Goal: Use online tool/utility: Utilize a website feature to perform a specific function

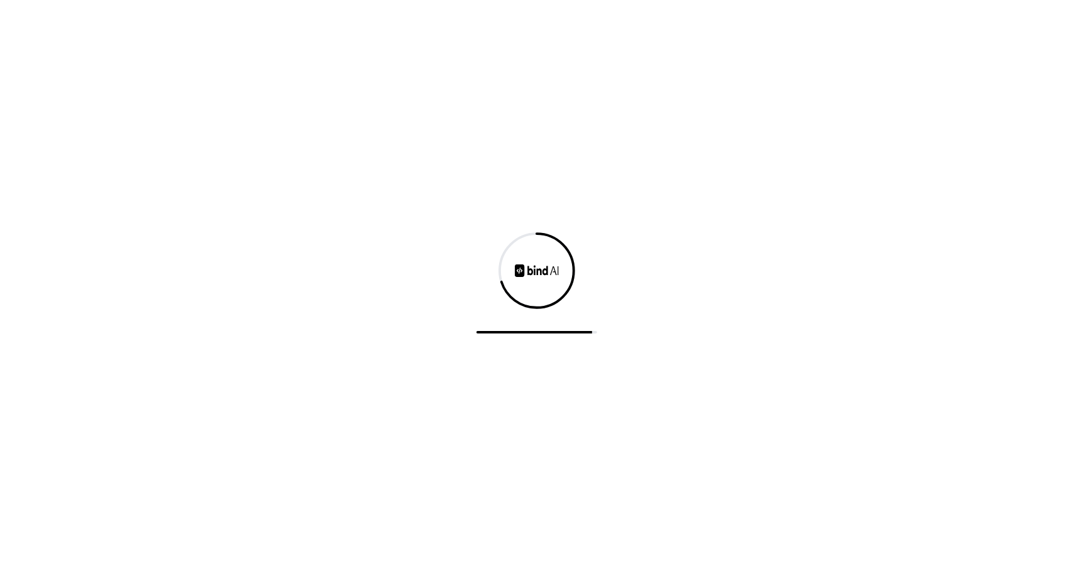
click at [87, 247] on div at bounding box center [536, 282] width 1073 height 564
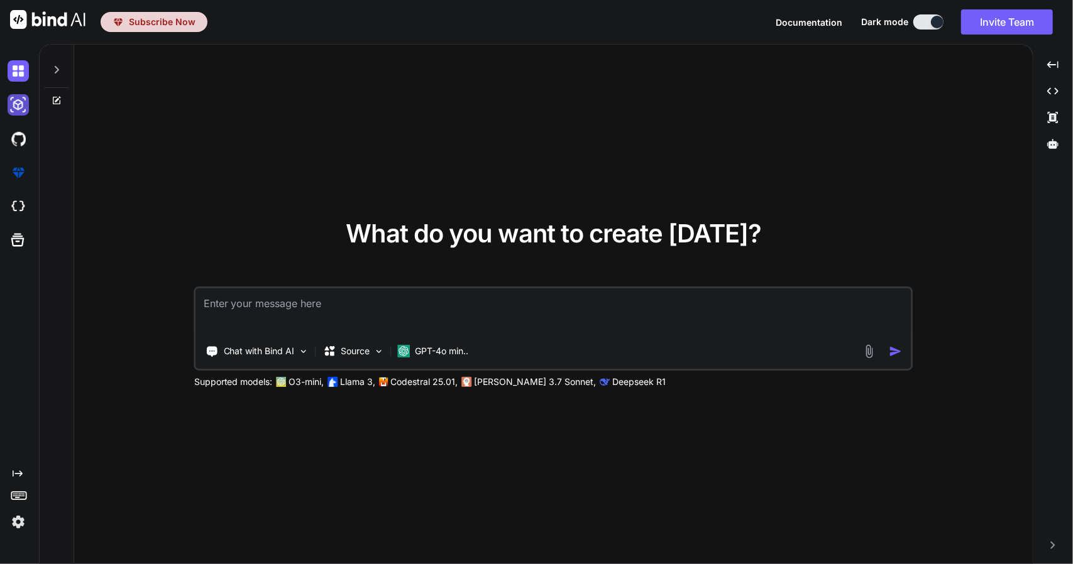
click at [23, 102] on img at bounding box center [18, 104] width 21 height 21
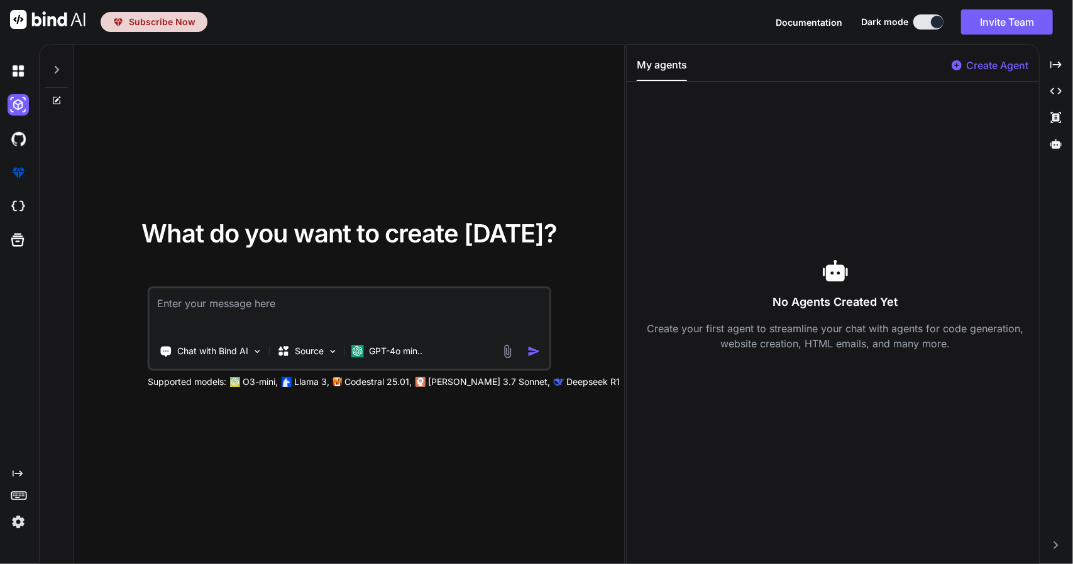
click at [50, 61] on div at bounding box center [57, 66] width 24 height 43
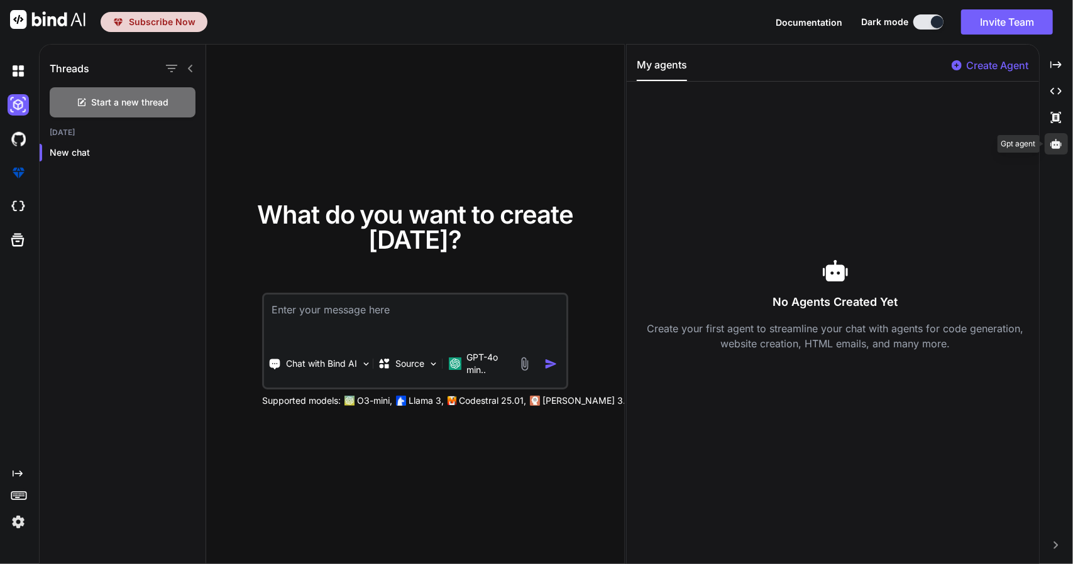
click at [1053, 145] on icon at bounding box center [1055, 143] width 11 height 9
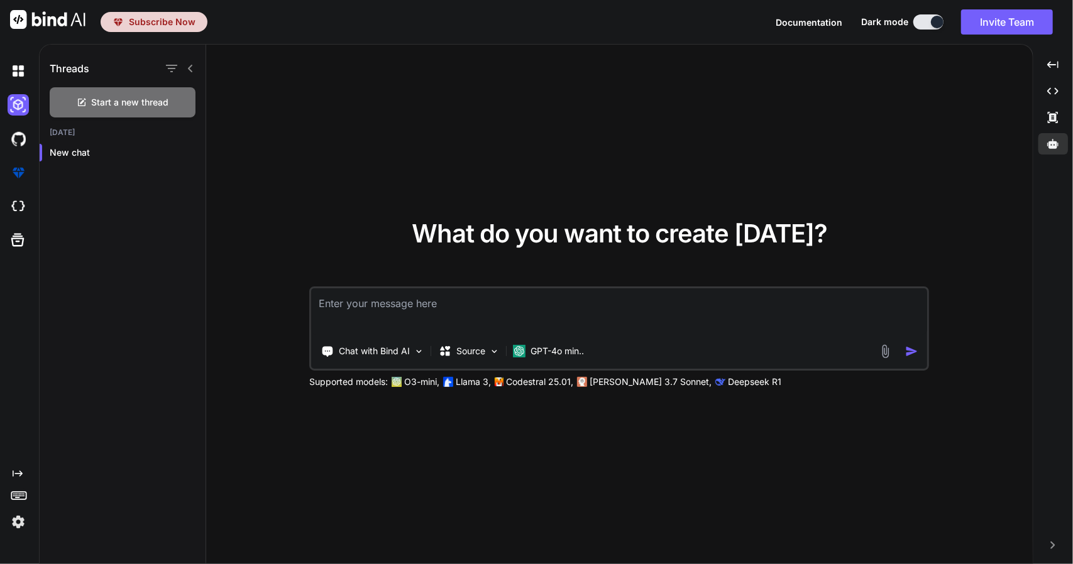
click at [48, 17] on img at bounding box center [47, 19] width 75 height 19
type textarea "x"
click at [48, 17] on img at bounding box center [47, 19] width 75 height 19
click at [0, 72] on div at bounding box center [17, 71] width 34 height 34
click at [3, 72] on div at bounding box center [17, 71] width 34 height 34
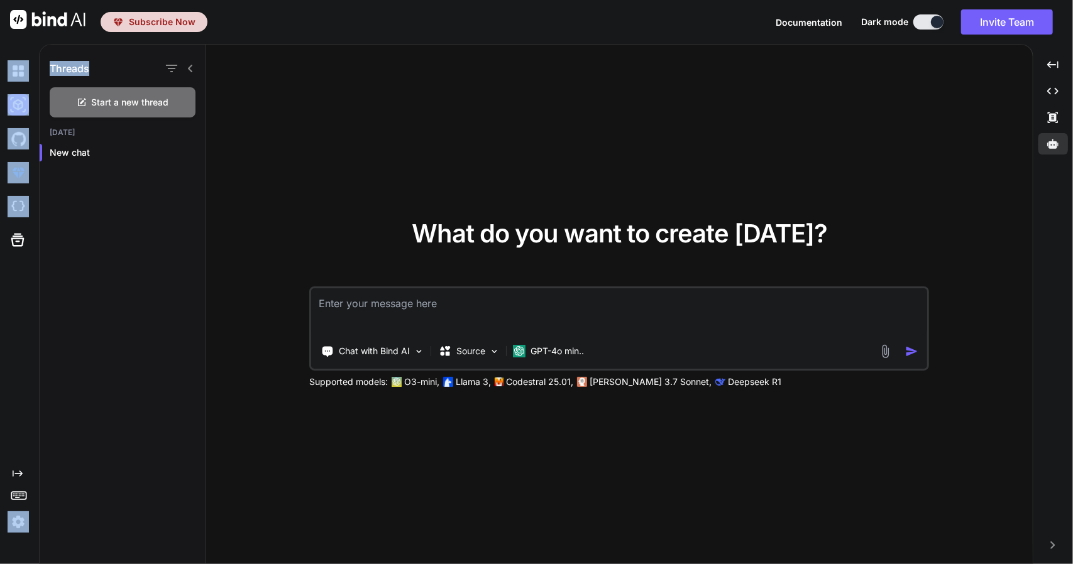
click at [3, 72] on div at bounding box center [17, 71] width 34 height 34
click at [360, 191] on div "What do you want to create today? Chat with Bind AI Source GPT-4o min.. Support…" at bounding box center [619, 305] width 827 height 520
click at [20, 199] on img at bounding box center [18, 206] width 21 height 21
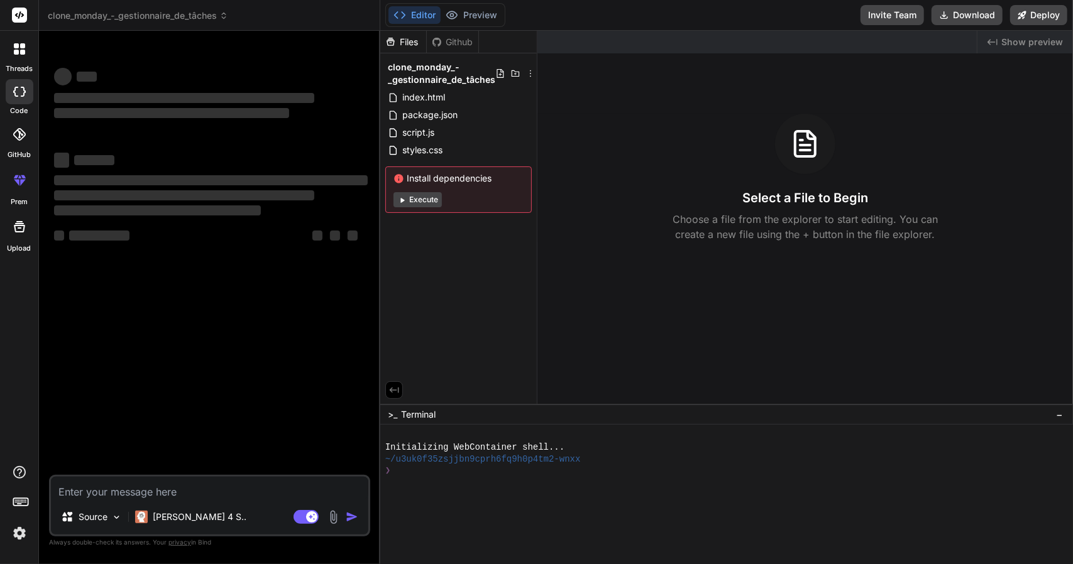
click at [100, 13] on span "clone_monday_-_gestionnaire_de_tâches" at bounding box center [138, 15] width 180 height 13
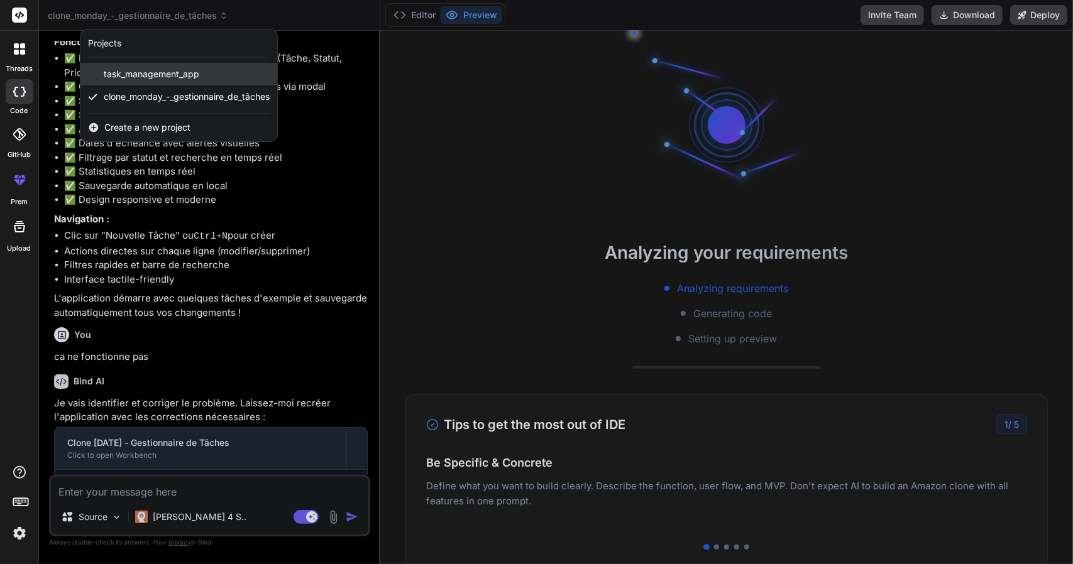
scroll to position [1061, 0]
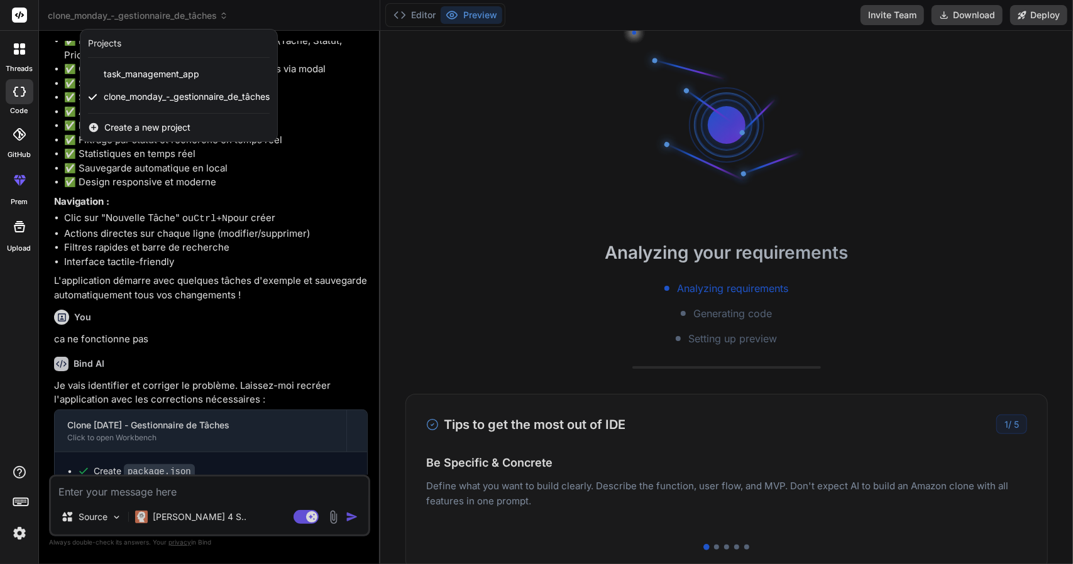
click at [278, 263] on div at bounding box center [536, 282] width 1073 height 564
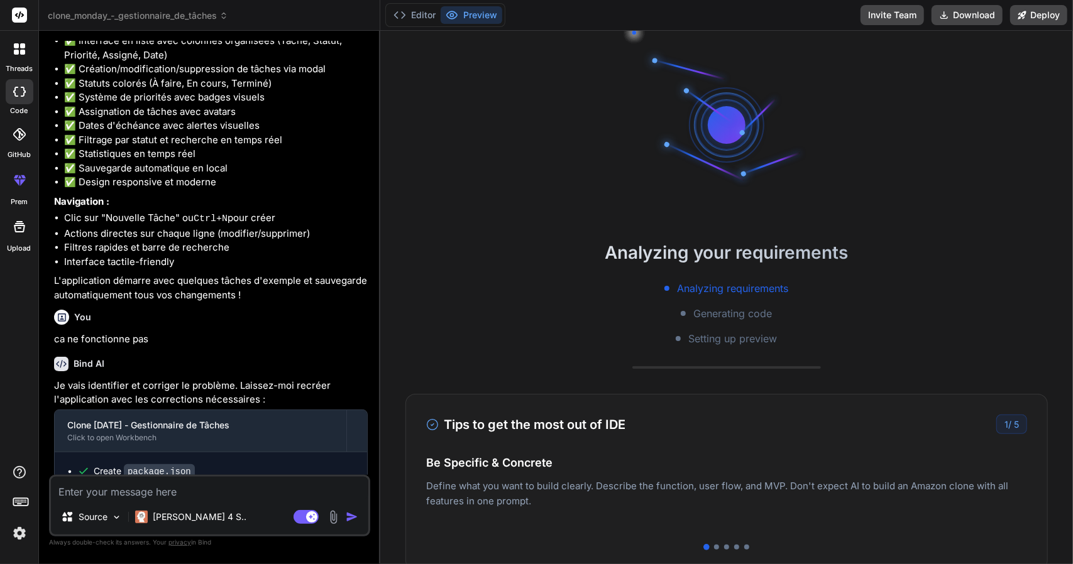
click at [284, 497] on textarea at bounding box center [209, 488] width 317 height 23
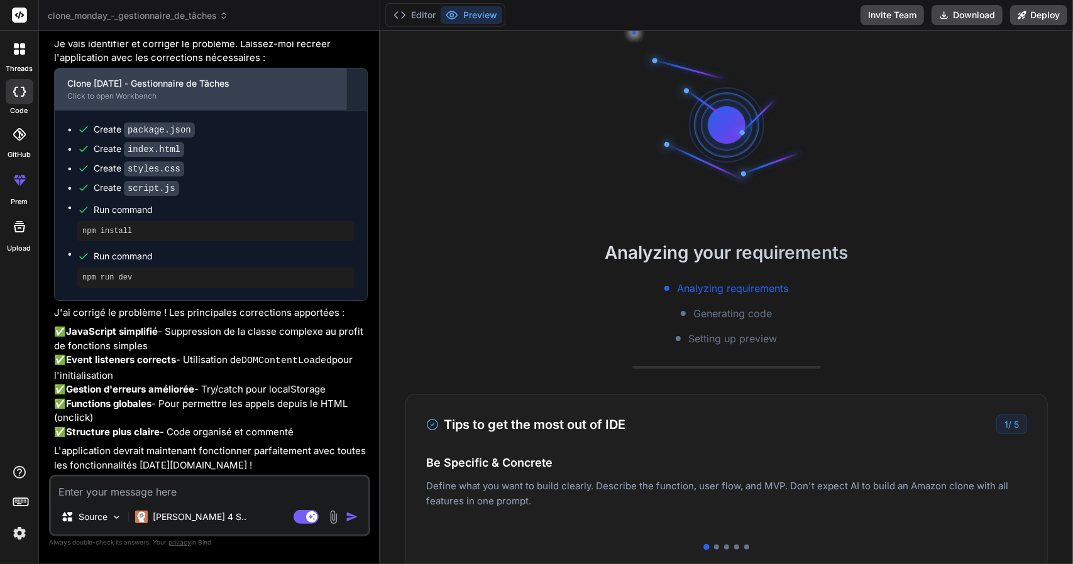
scroll to position [1437, 0]
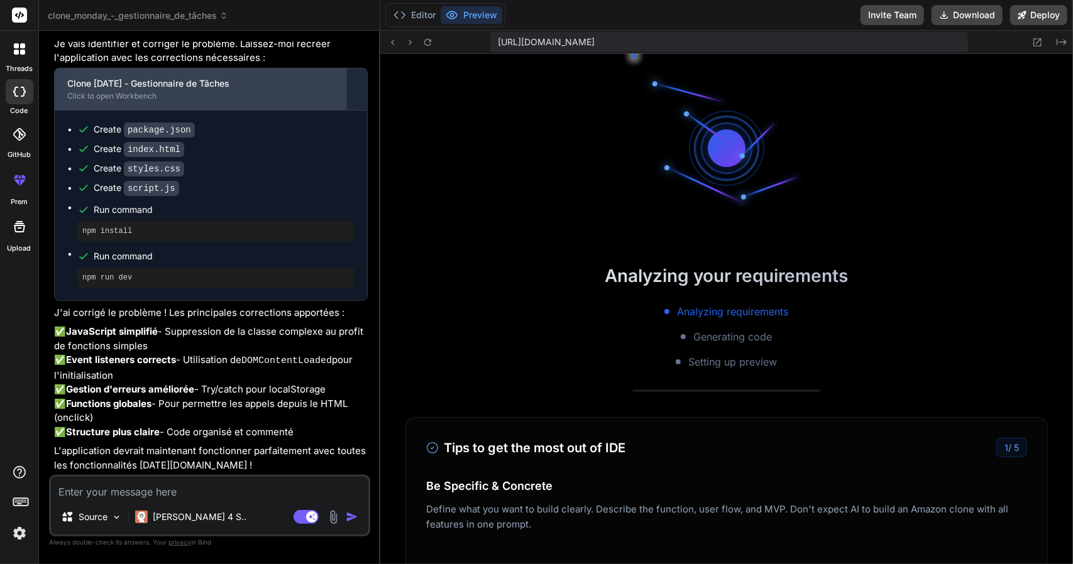
type textarea "x"
type textarea "r"
type textarea "x"
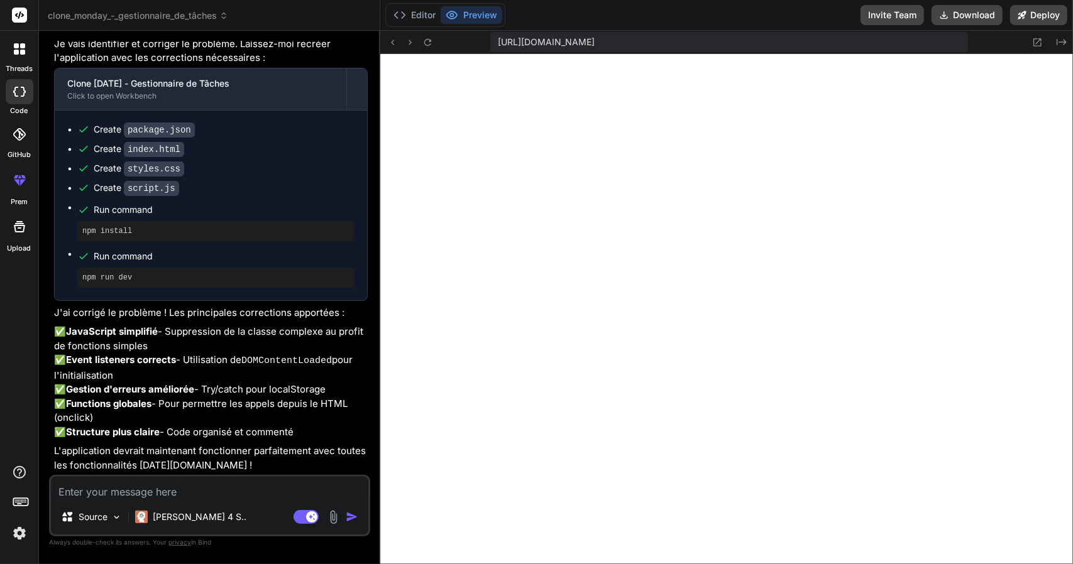
click at [328, 515] on img at bounding box center [333, 517] width 14 height 14
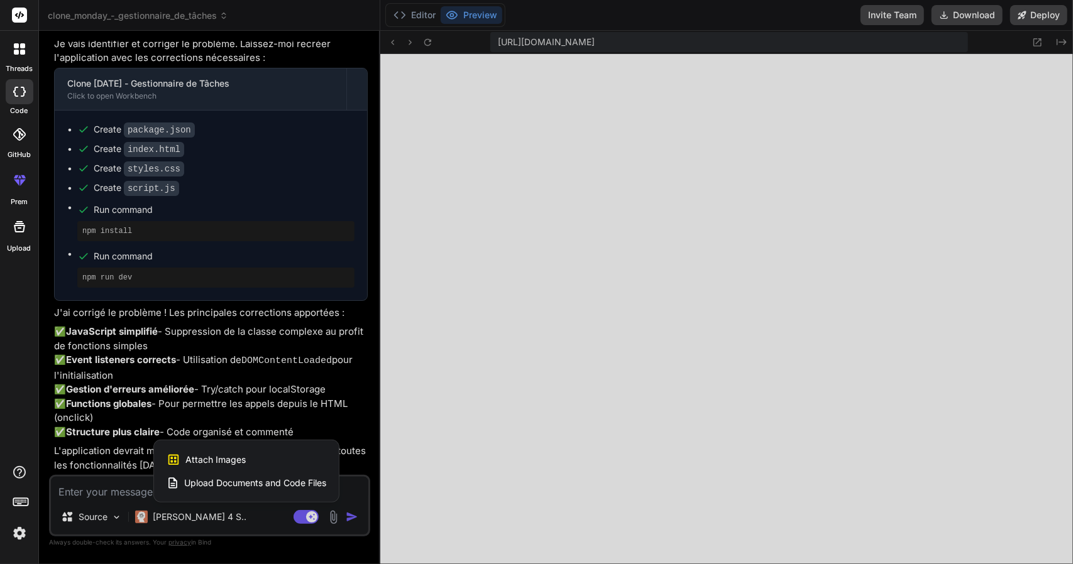
click at [246, 456] on div "Attach Images Image attachments are only supported in Claude and Gemini models." at bounding box center [247, 460] width 160 height 24
type textarea "x"
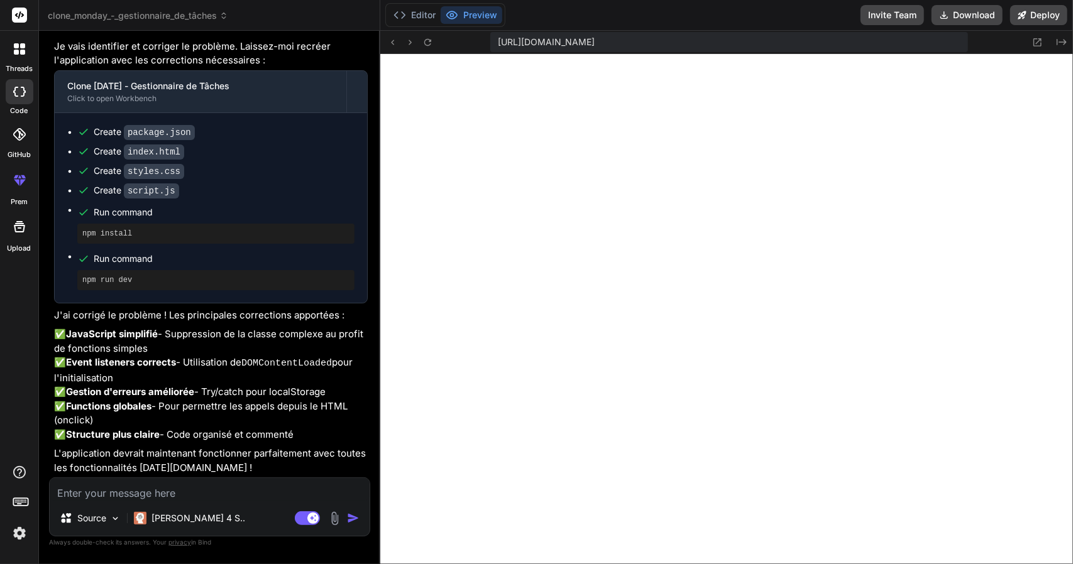
scroll to position [1434, 0]
type input "C:\fakepath\screenshot_05_09_2025 16-31-50.png"
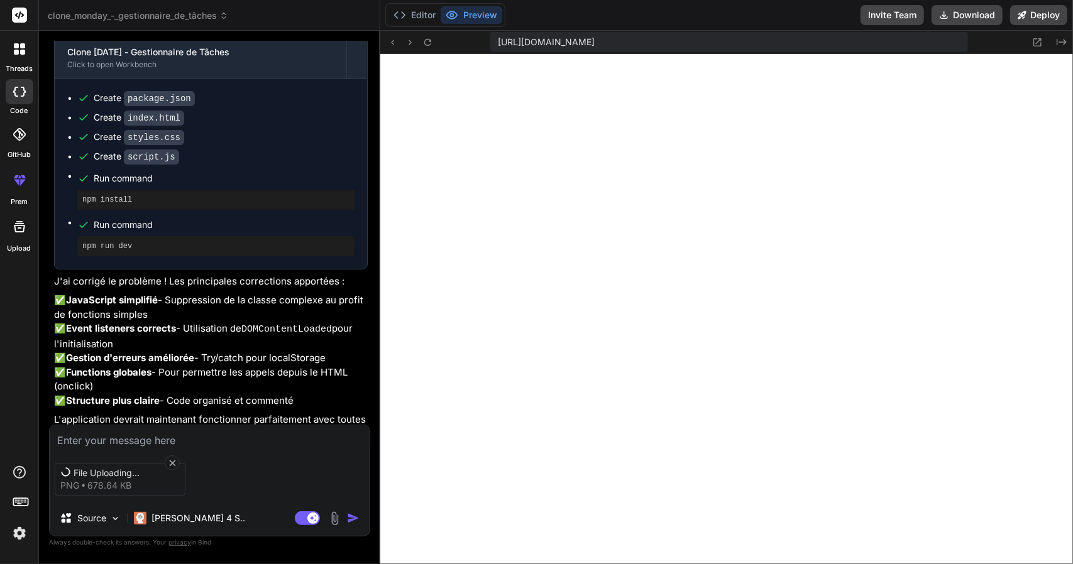
scroll to position [1437, 0]
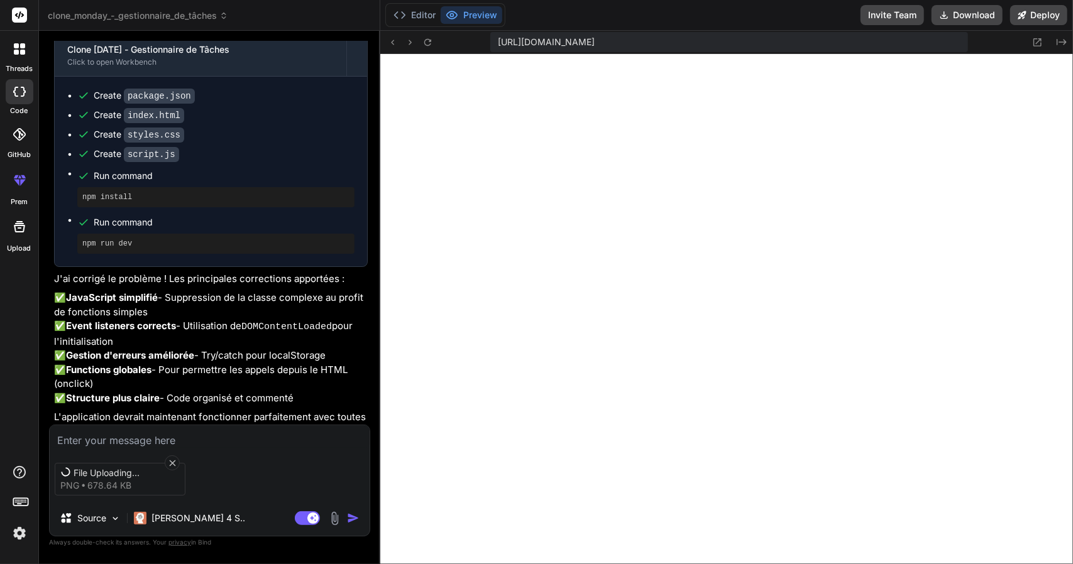
click at [160, 444] on textarea at bounding box center [210, 437] width 320 height 23
type textarea "x"
click at [160, 444] on textarea at bounding box center [210, 437] width 320 height 23
type textarea "c"
type textarea "x"
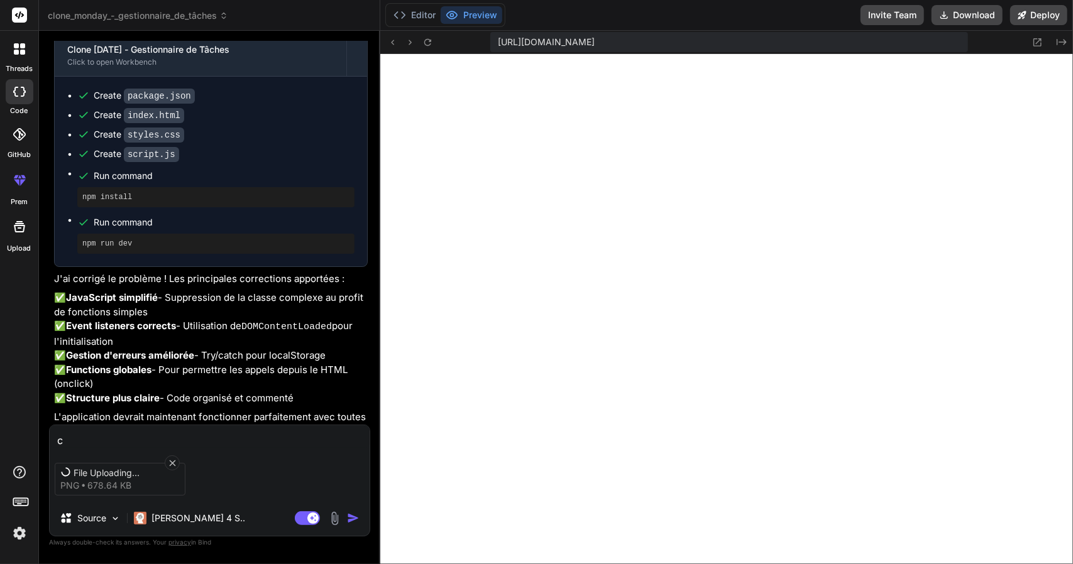
click at [160, 444] on textarea "c" at bounding box center [210, 437] width 320 height 23
type textarea "co"
type textarea "x"
type textarea "com"
type textarea "x"
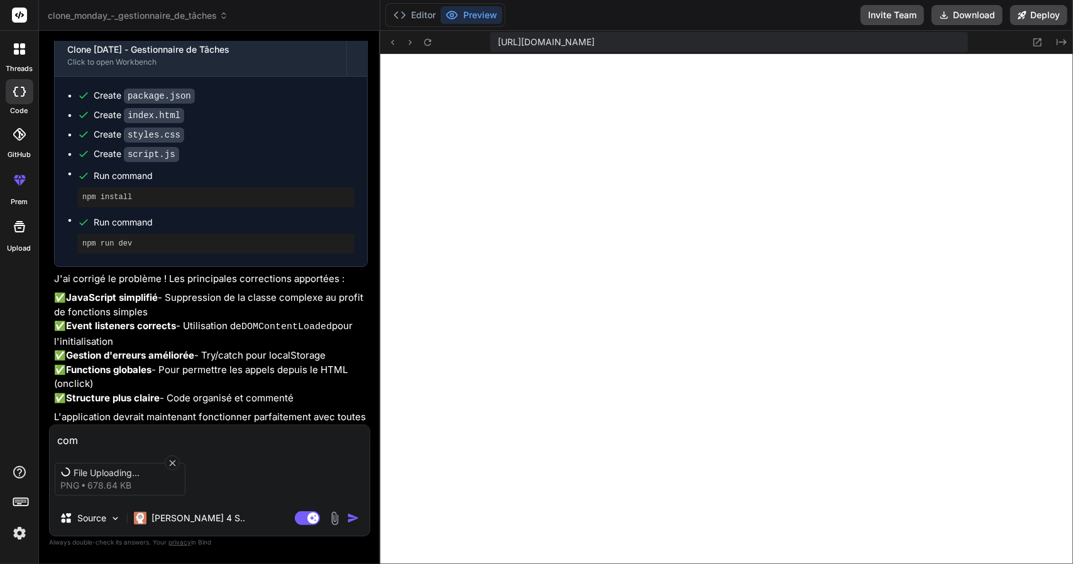
type textarea "comm"
type textarea "x"
type textarea "comme"
type textarea "x"
type textarea "comme"
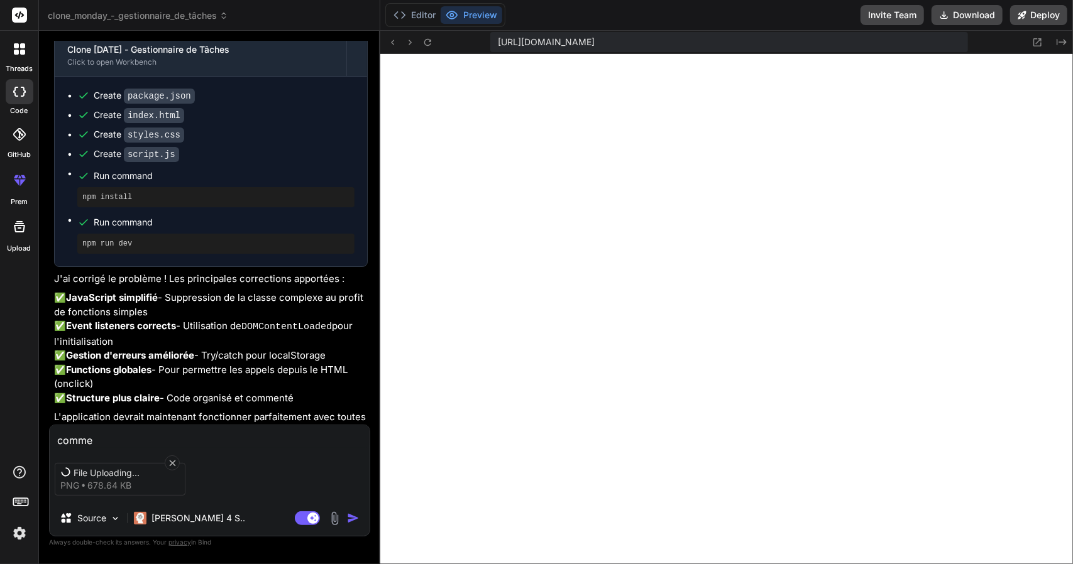
type textarea "x"
type textarea "comme c"
type textarea "x"
type textarea "comme ca"
type textarea "x"
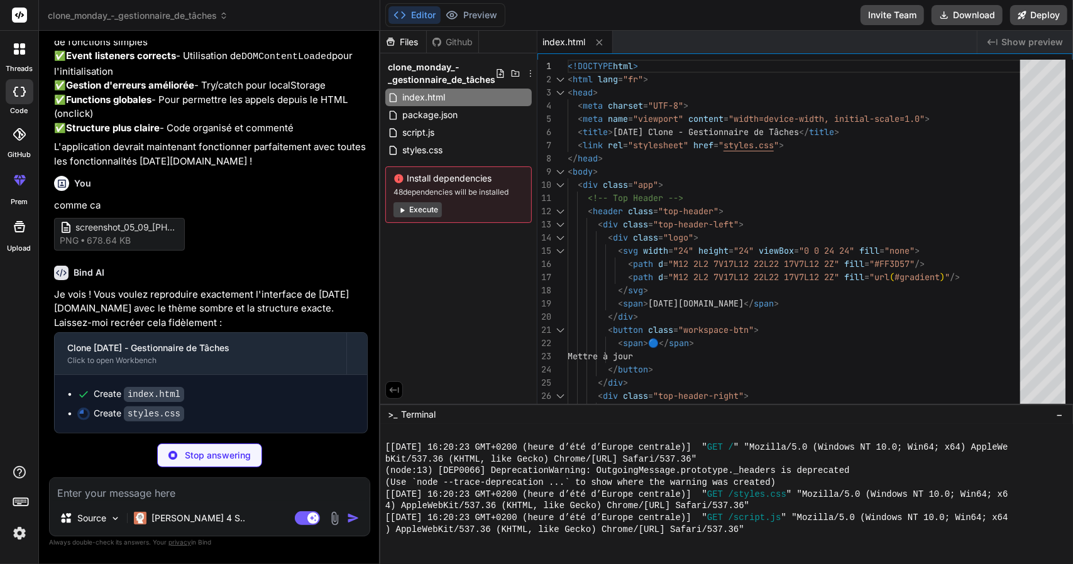
scroll to position [1739, 0]
click at [430, 212] on button "Execute" at bounding box center [417, 209] width 48 height 15
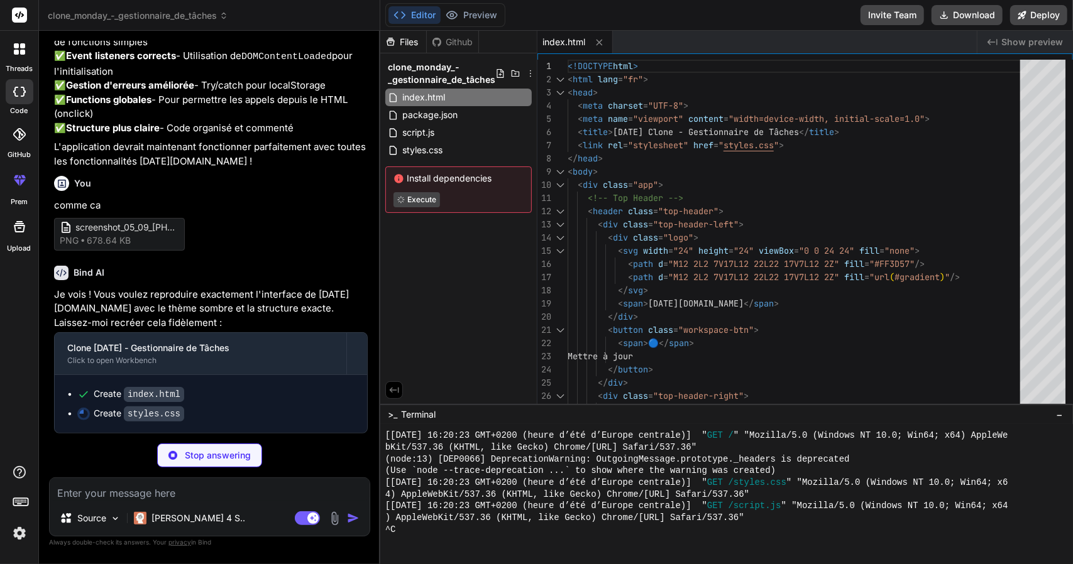
type textarea "x"
type textarea ".form-row { grid-template-columns: 1fr; } }"
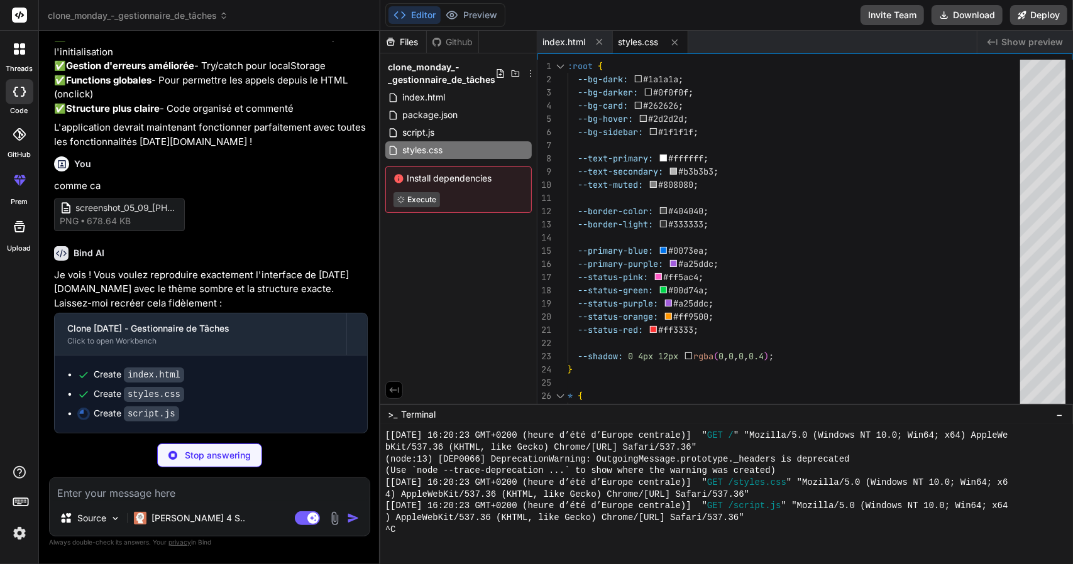
type textarea "x"
type textarea "function escapeHtml(text) { const div = document.createElement('div'); div.text…"
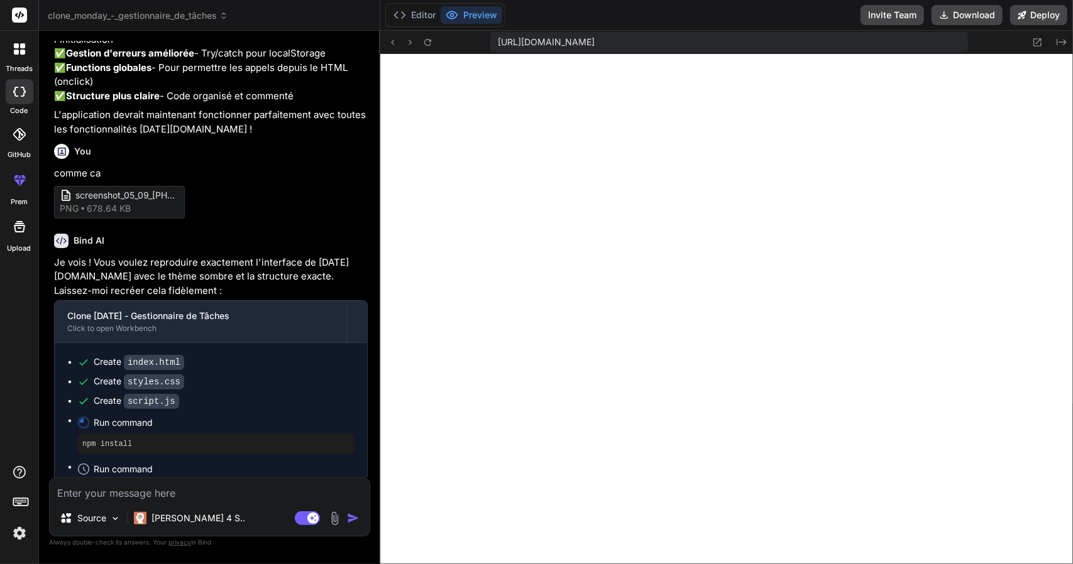
scroll to position [469, 0]
click at [437, 38] on div "https://u3uk0f35zsjjbn9cprh6fq9h0p4tm2-wnxx--3000--96435430.local-corp.webconta…" at bounding box center [726, 42] width 693 height 23
click at [435, 38] on button at bounding box center [428, 42] width 15 height 15
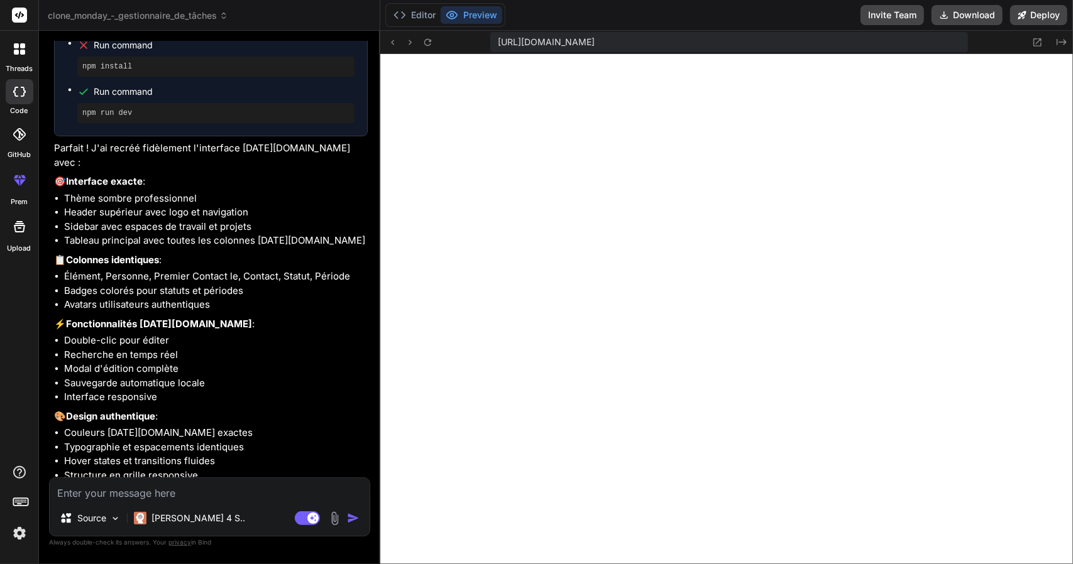
scroll to position [2175, 0]
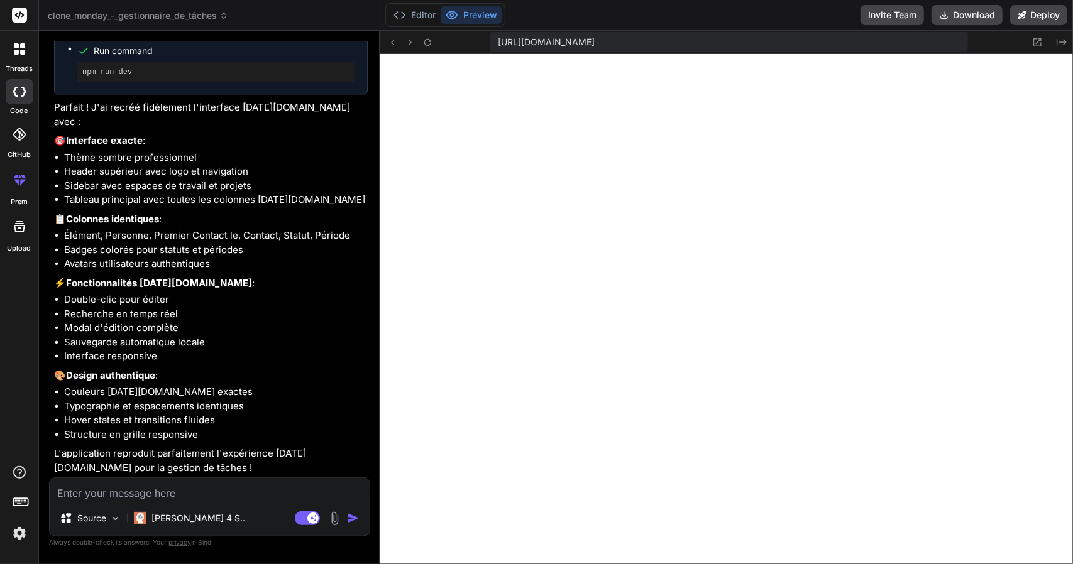
click at [205, 498] on textarea at bounding box center [210, 489] width 320 height 23
click at [162, 501] on div "Source Claude 4 S.. Agent Mode. When this toggle is activated, AI automatically…" at bounding box center [209, 507] width 321 height 59
click at [158, 497] on textarea at bounding box center [210, 489] width 320 height 23
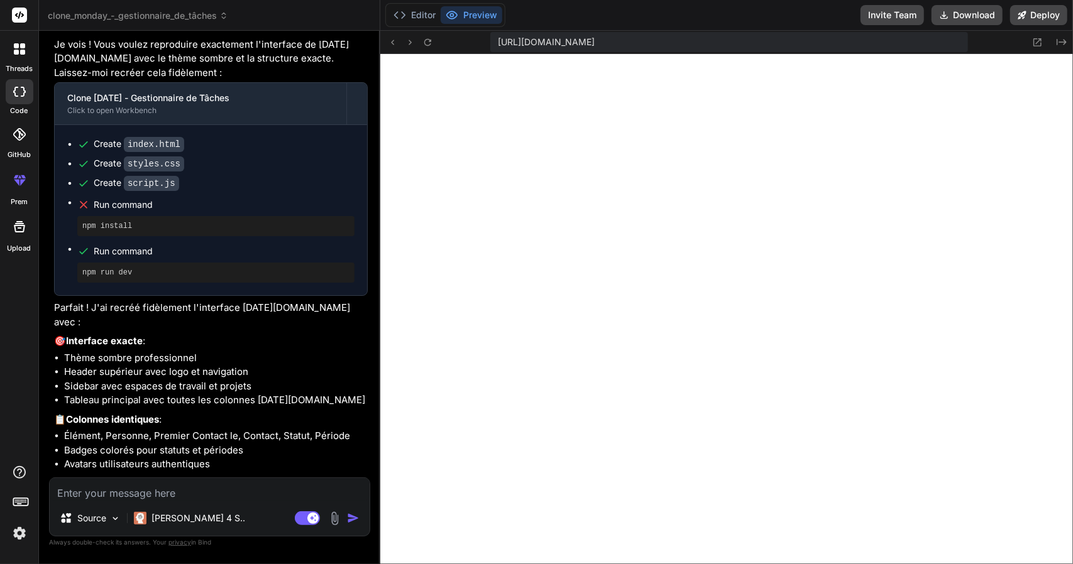
scroll to position [1943, 0]
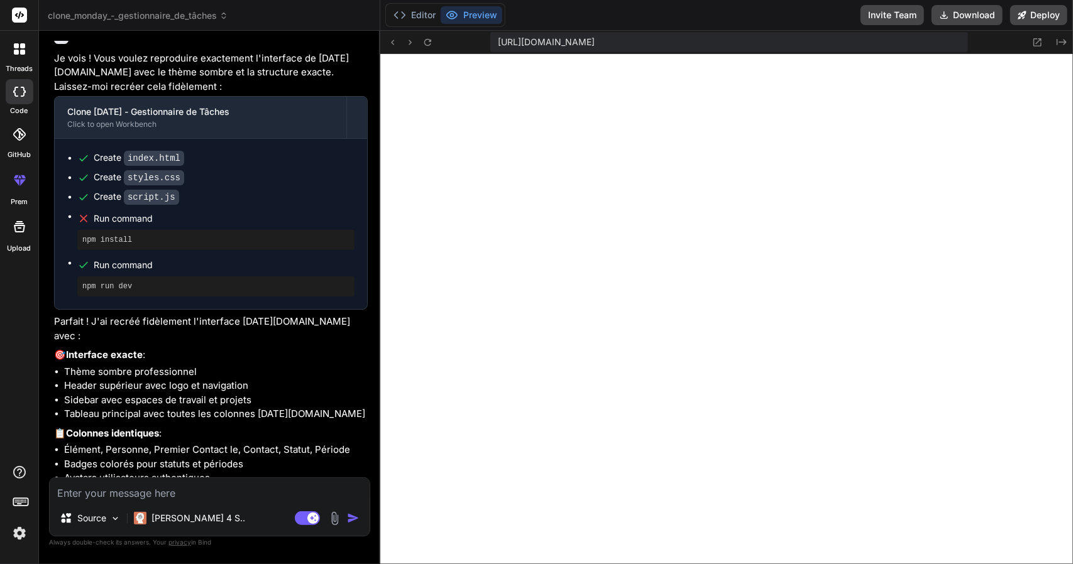
click at [425, 32] on div "https://u3uk0f35zsjjbn9cprh6fq9h0p4tm2-wnxx--3000--96435430.local-corp.webconta…" at bounding box center [726, 42] width 693 height 23
click at [422, 13] on button "Editor" at bounding box center [414, 15] width 52 height 18
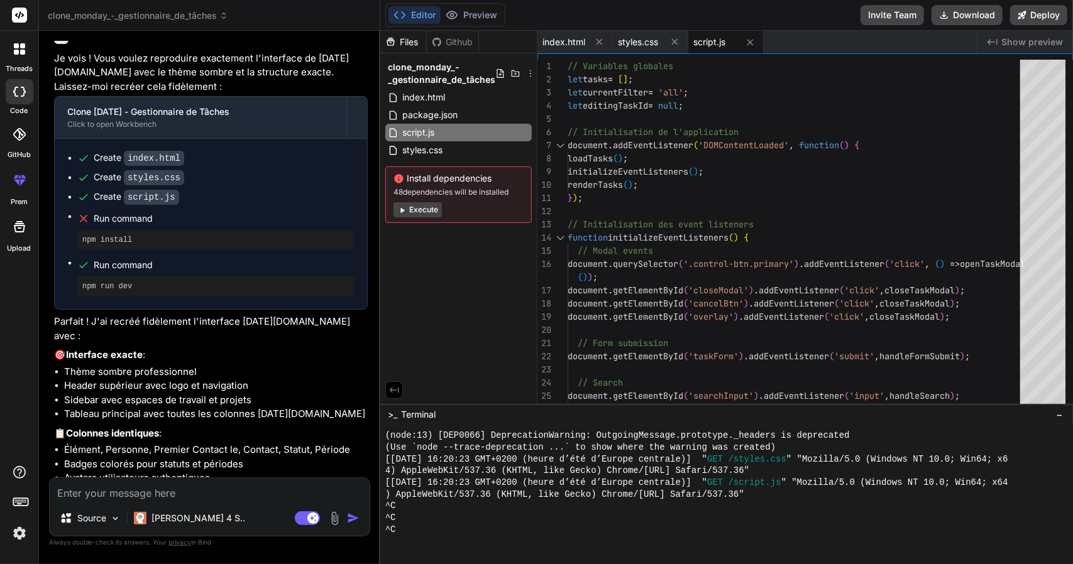
click at [415, 211] on button "Execute" at bounding box center [417, 209] width 48 height 15
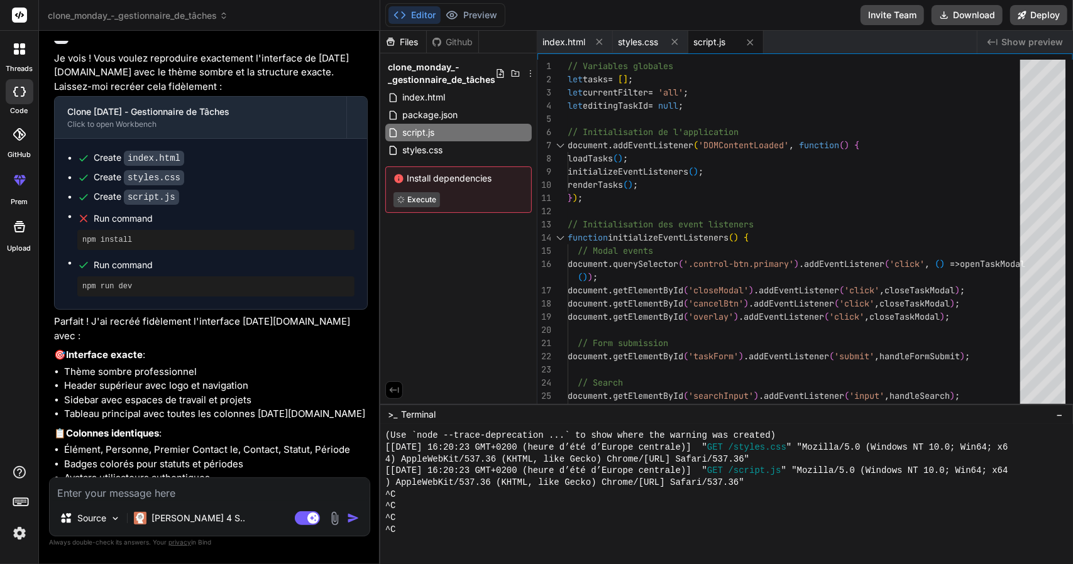
scroll to position [481, 0]
click at [425, 256] on div "Files Github clone_monday_-_gestionnaire_de_tâches index.html package.json scri…" at bounding box center [458, 217] width 157 height 373
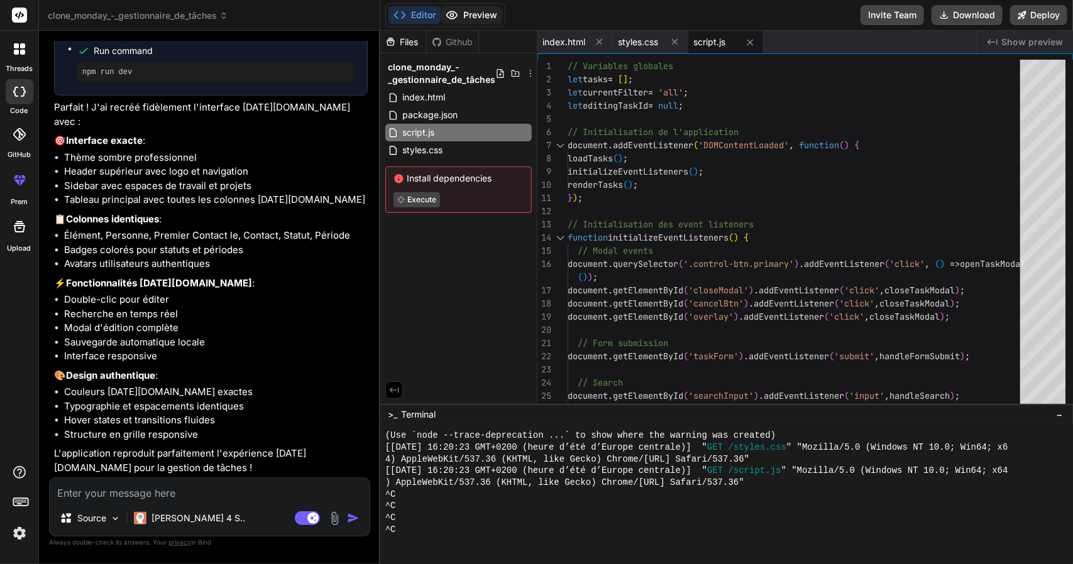
click at [476, 8] on button "Preview" at bounding box center [472, 15] width 62 height 18
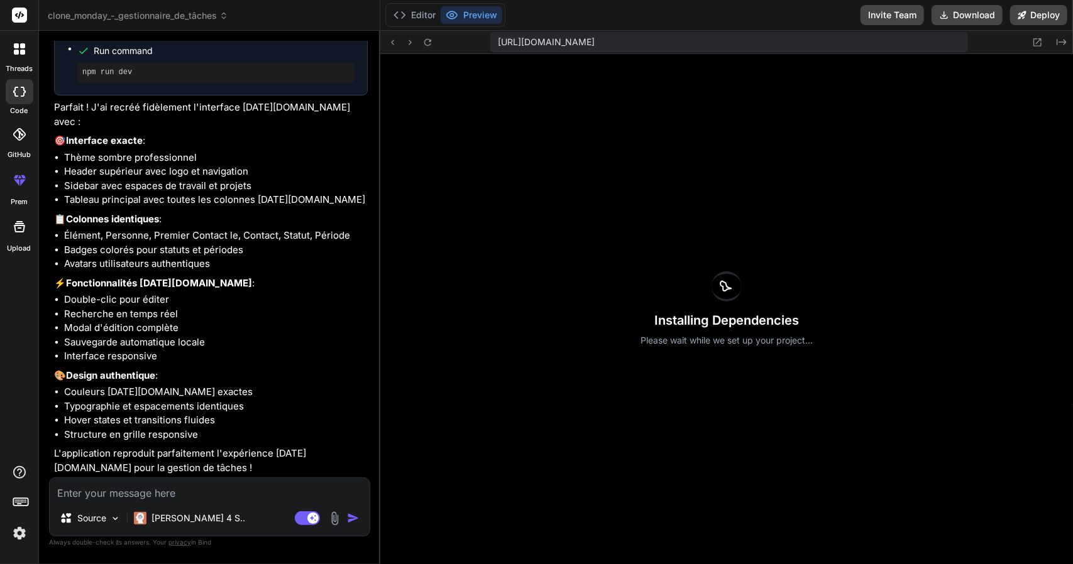
click at [476, 8] on button "Preview" at bounding box center [472, 15] width 62 height 18
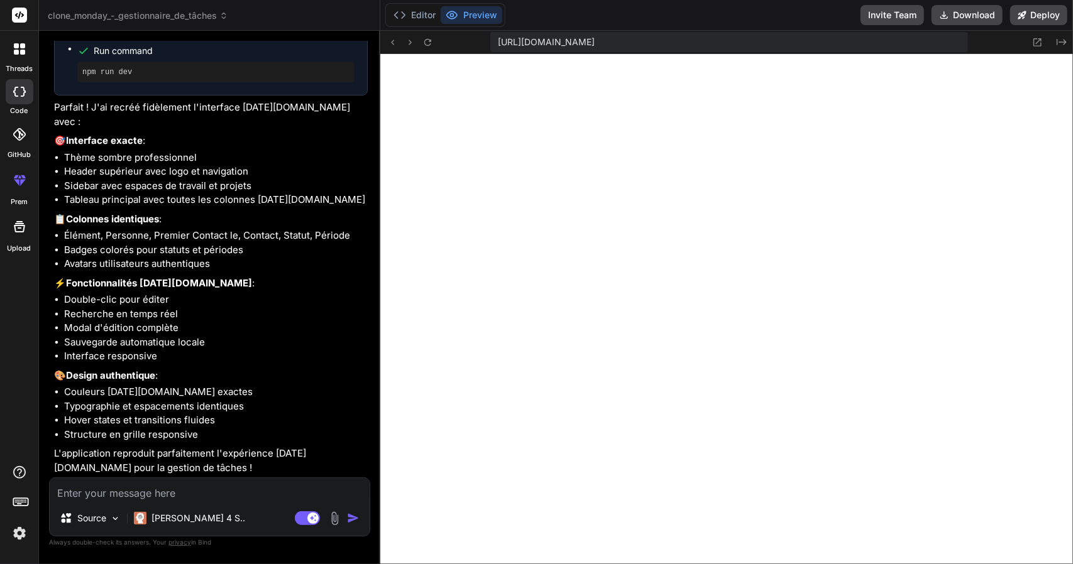
click at [216, 493] on textarea at bounding box center [210, 489] width 320 height 23
click at [420, 5] on div "Editor Preview" at bounding box center [445, 15] width 120 height 24
click at [419, 6] on button "Editor" at bounding box center [414, 15] width 52 height 18
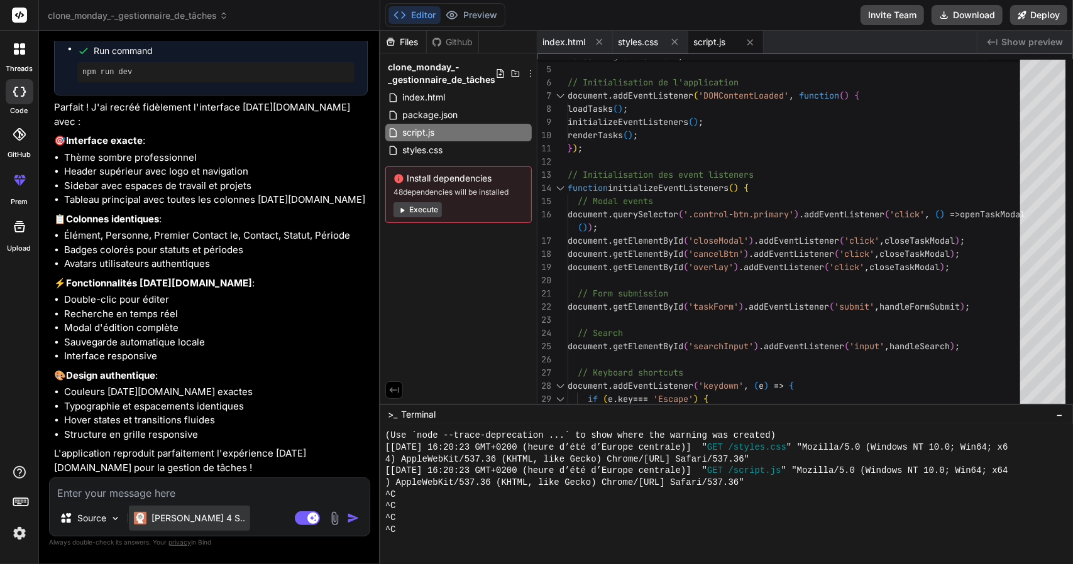
click at [163, 522] on p "[PERSON_NAME] 4 S.." at bounding box center [198, 518] width 94 height 13
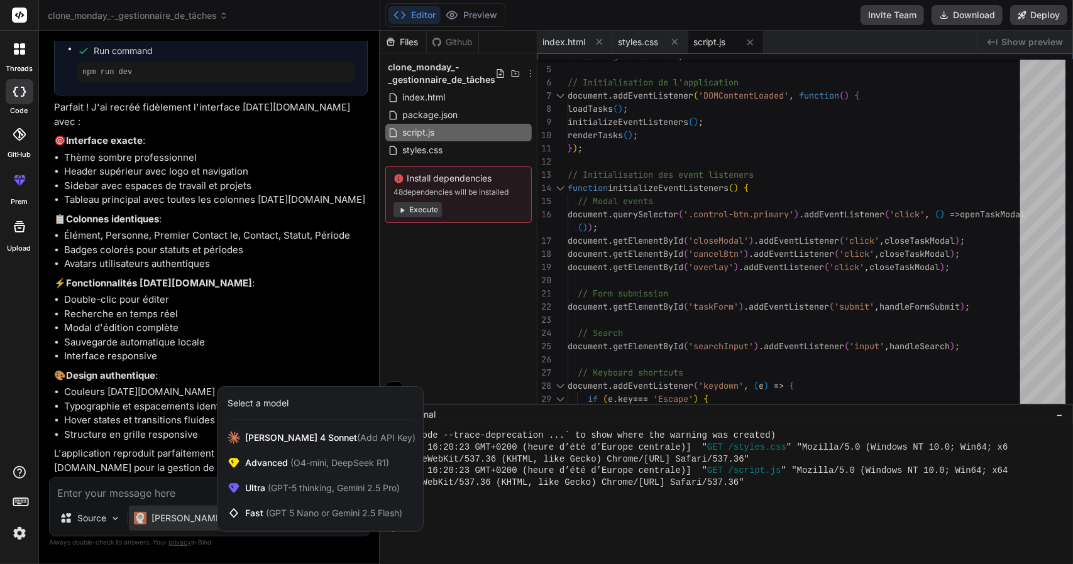
click at [127, 487] on div at bounding box center [536, 282] width 1073 height 564
type textarea "x"
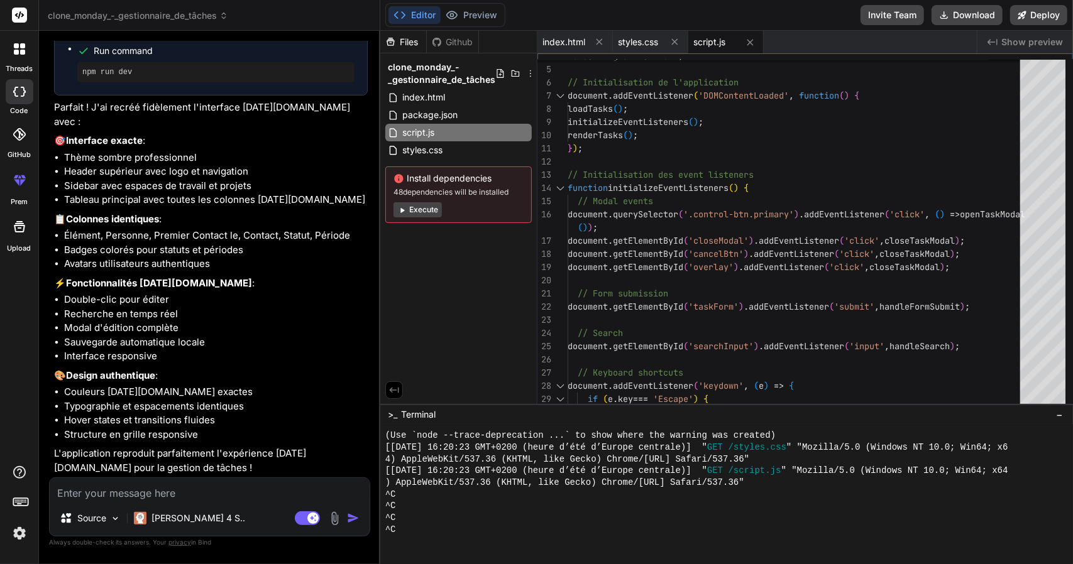
click at [127, 487] on textarea at bounding box center [210, 489] width 320 height 23
type textarea "c"
type textarea "x"
type textarea "ca"
type textarea "x"
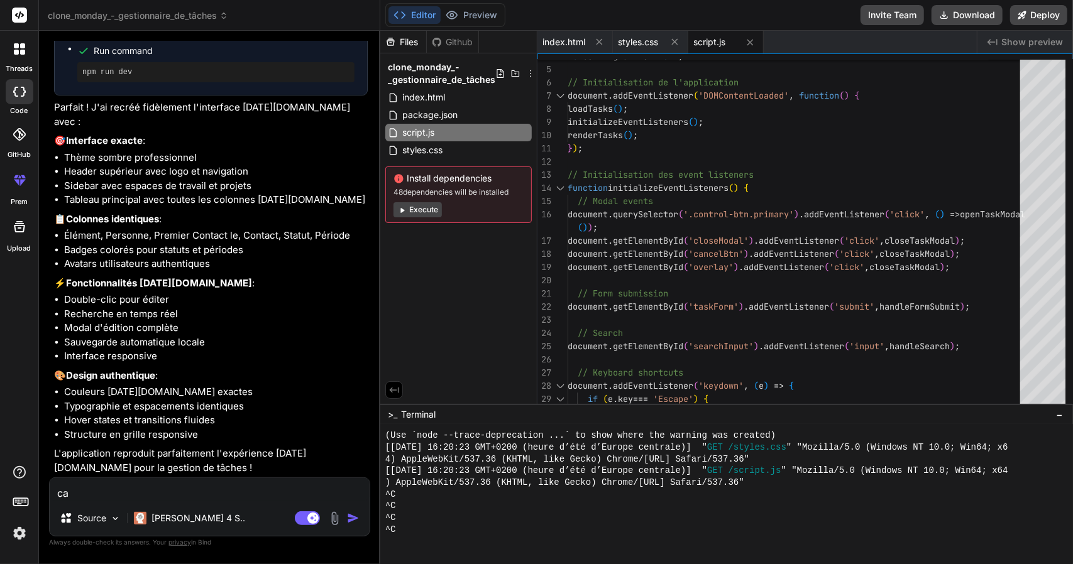
type textarea "ca"
type textarea "x"
type textarea "ca o"
type textarea "x"
type textarea "ca"
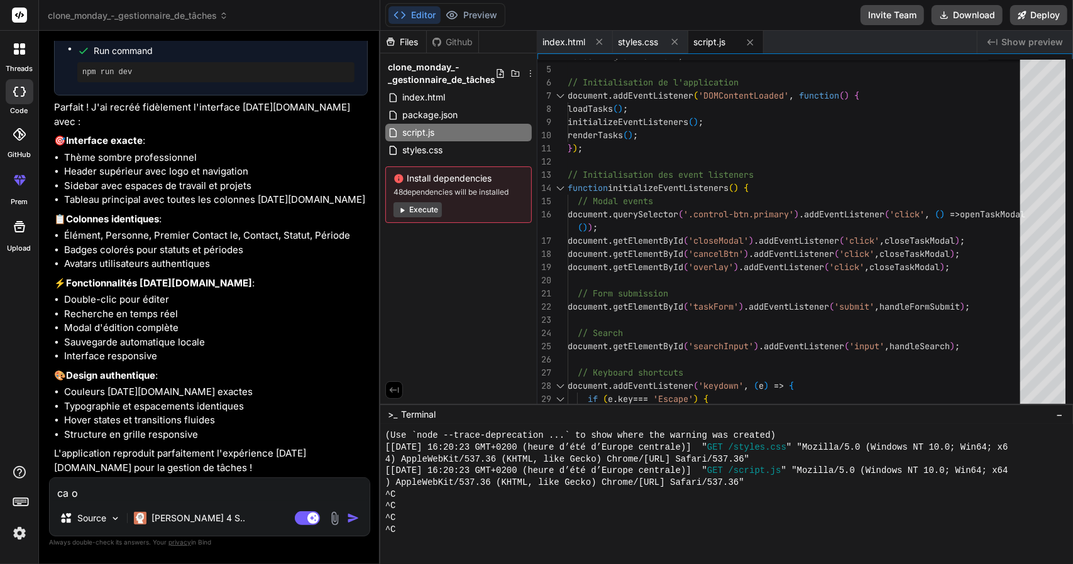
type textarea "x"
type textarea "ca f"
type textarea "x"
type textarea "ca fo"
type textarea "x"
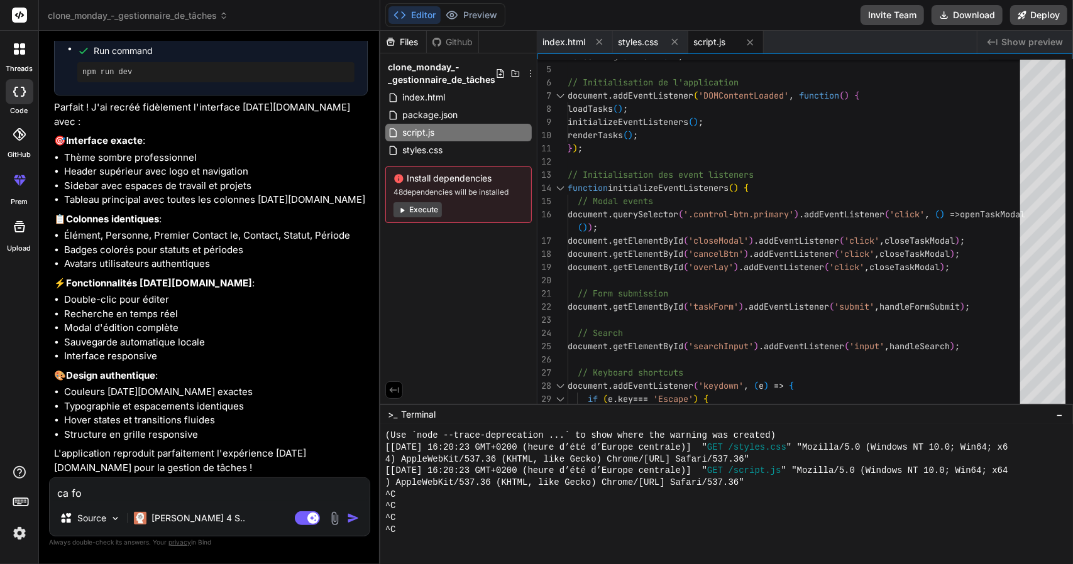
type textarea "ca fon"
type textarea "x"
type textarea "ca fonc"
type textarea "x"
type textarea "ca fonct"
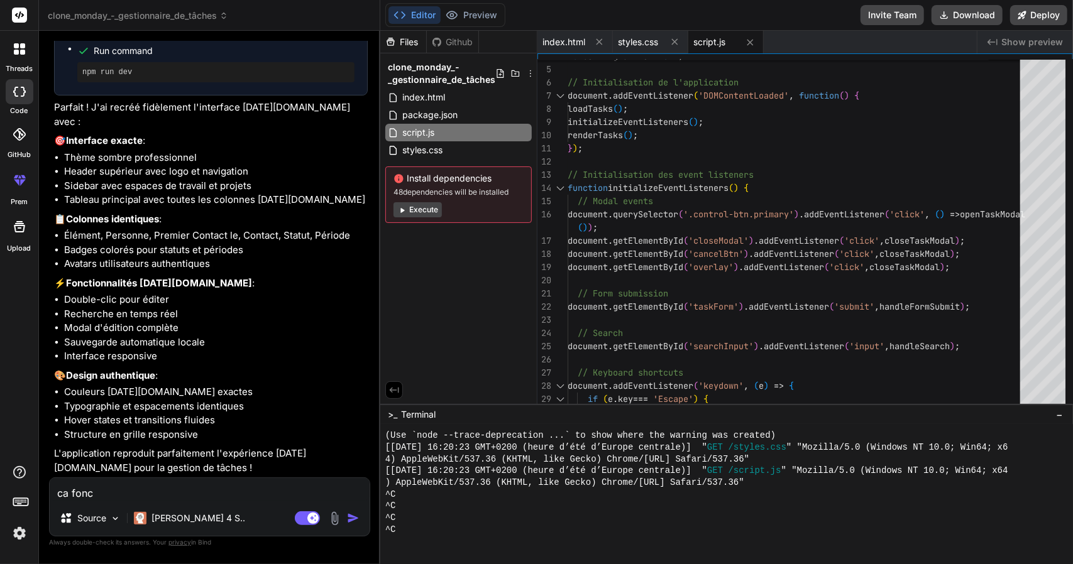
type textarea "x"
type textarea "ca foncti"
type textarea "x"
type textarea "ca fonctio"
type textarea "x"
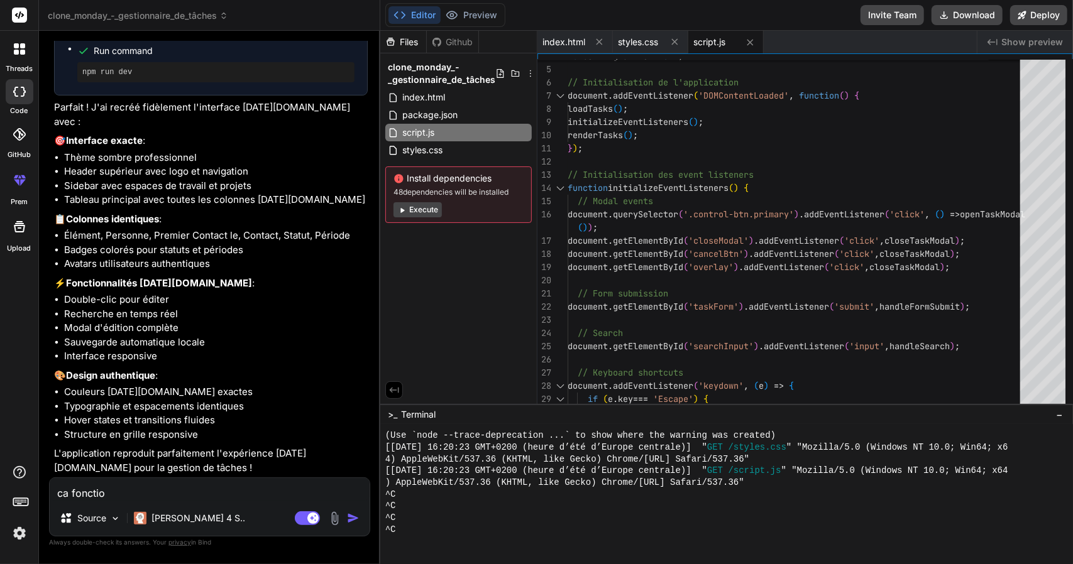
type textarea "ca fonction"
type textarea "x"
type textarea "ca fonctionn"
type textarea "x"
type textarea "ca fonctionne"
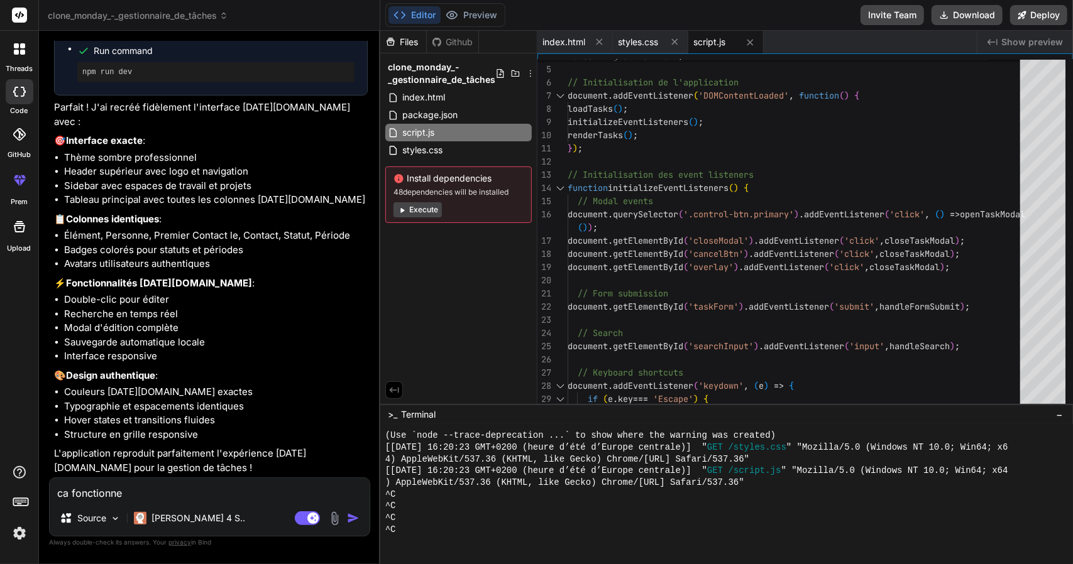
type textarea "x"
type textarea "ca fonctionne"
type textarea "x"
type textarea "ca fonctionne p"
type textarea "x"
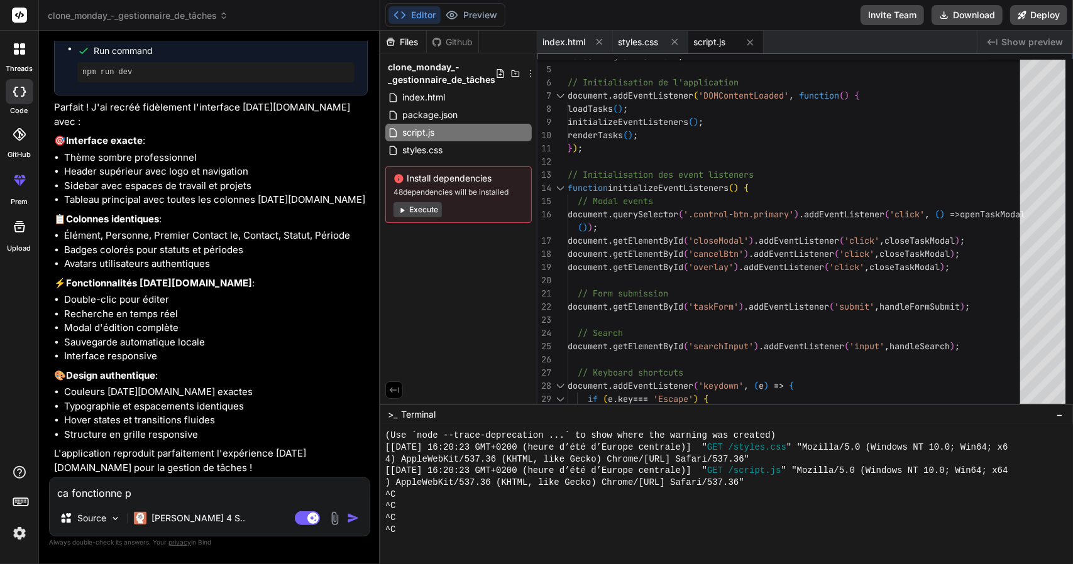
type textarea "ca fonctionne pa"
type textarea "x"
type textarea "ca fonctionne pas"
type textarea "x"
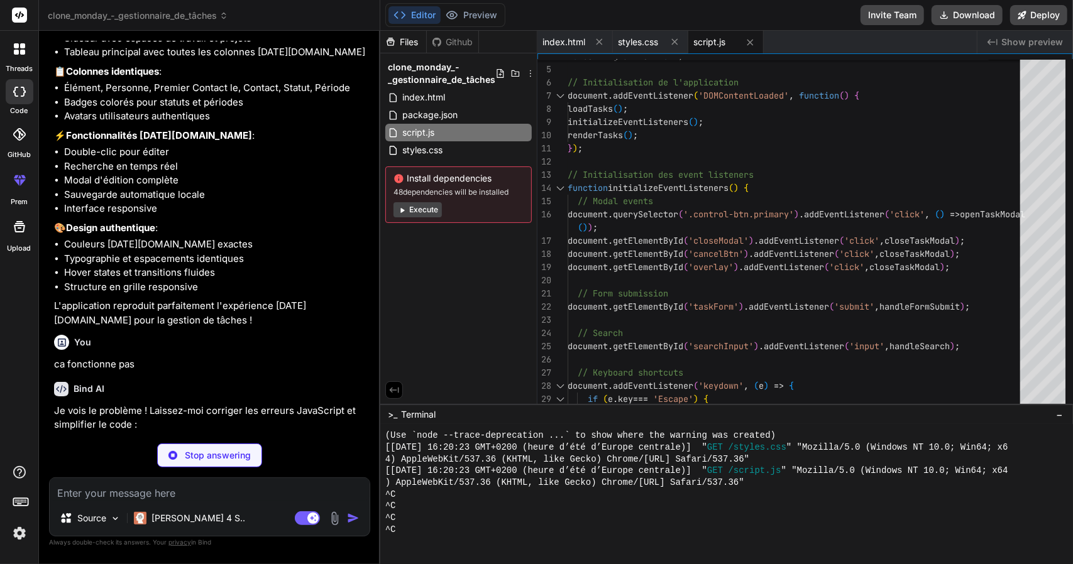
scroll to position [2404, 0]
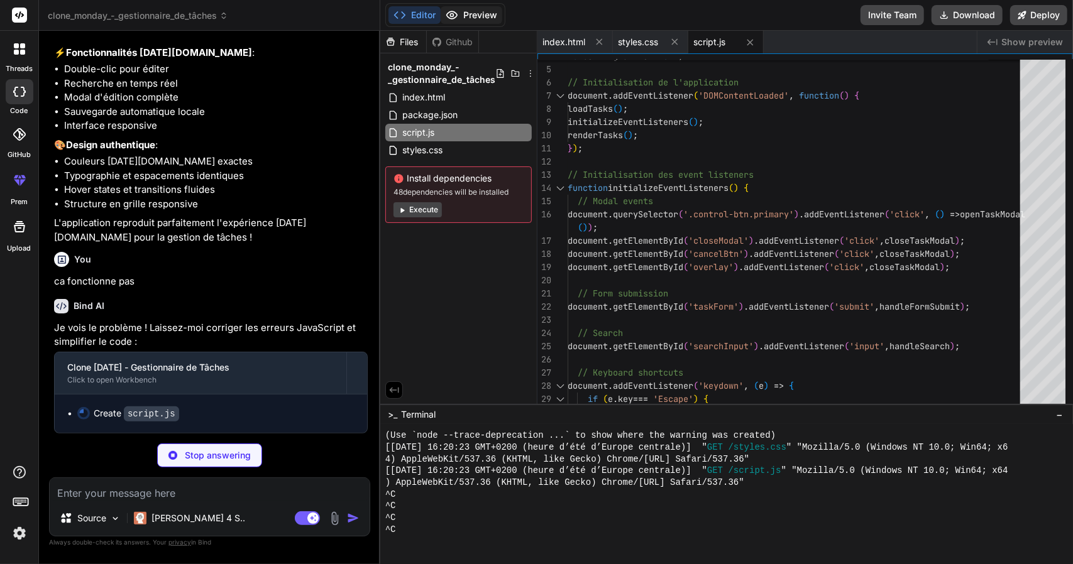
click at [483, 10] on button "Preview" at bounding box center [472, 15] width 62 height 18
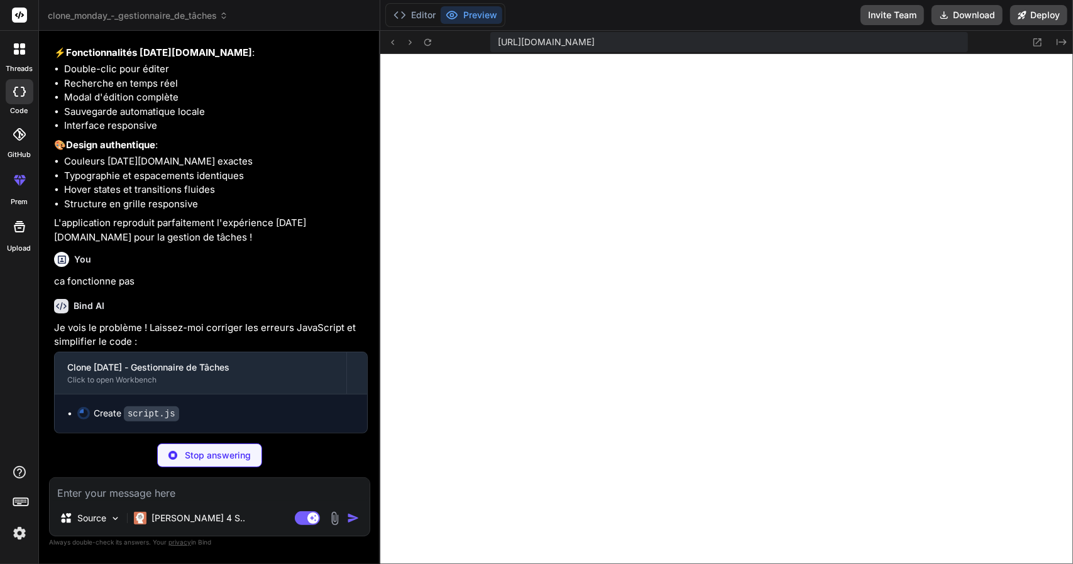
type textarea "x"
type textarea "init(); }); // Export des fonctions globales pour les onclick window.editTask =…"
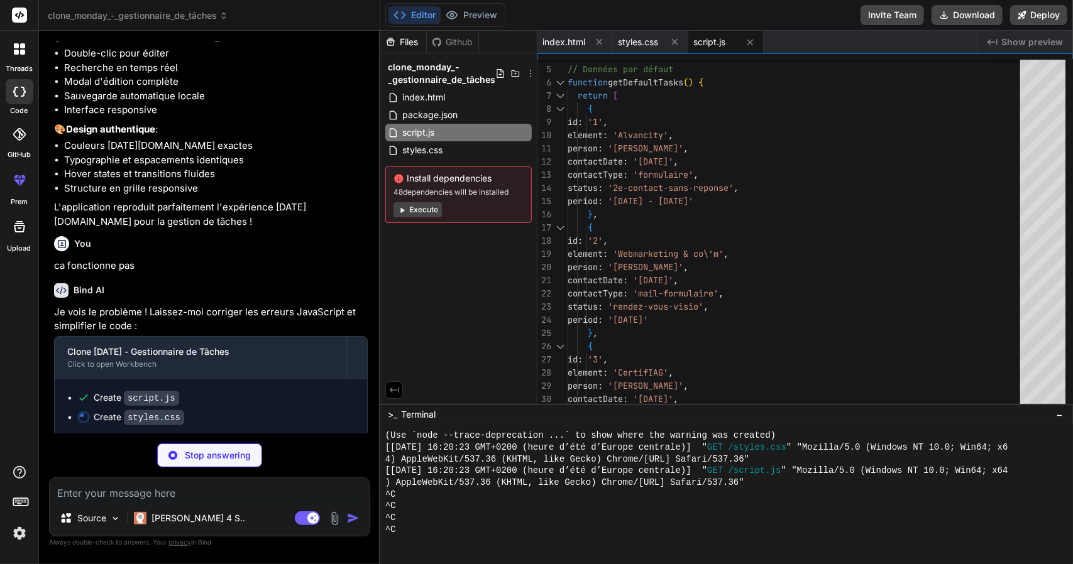
type textarea "x"
type textarea "flex-wrap: wrap; } .controls-left { flex-wrap: wrap; } }"
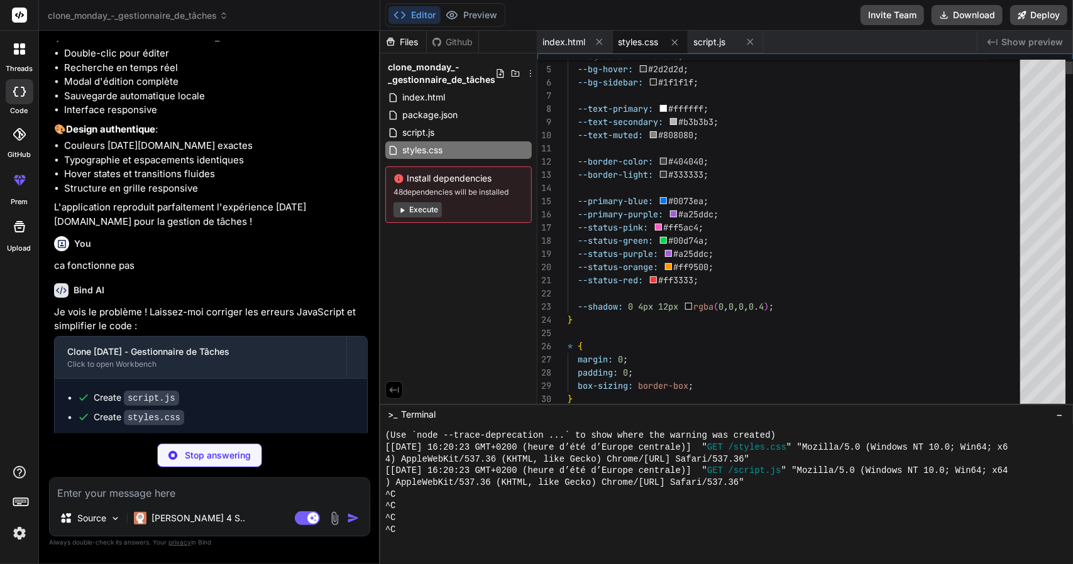
scroll to position [493, 0]
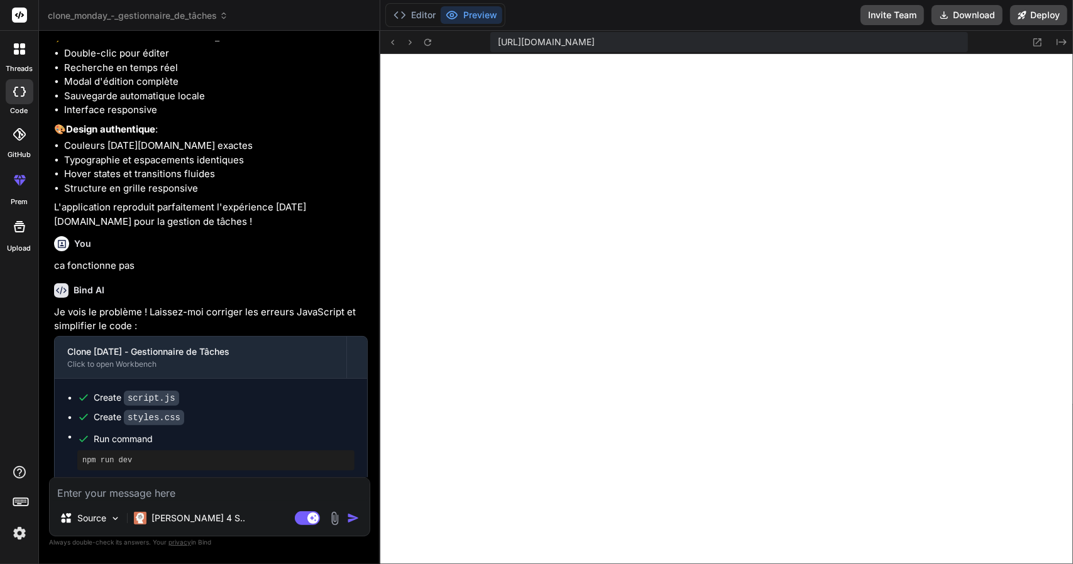
type textarea "x"
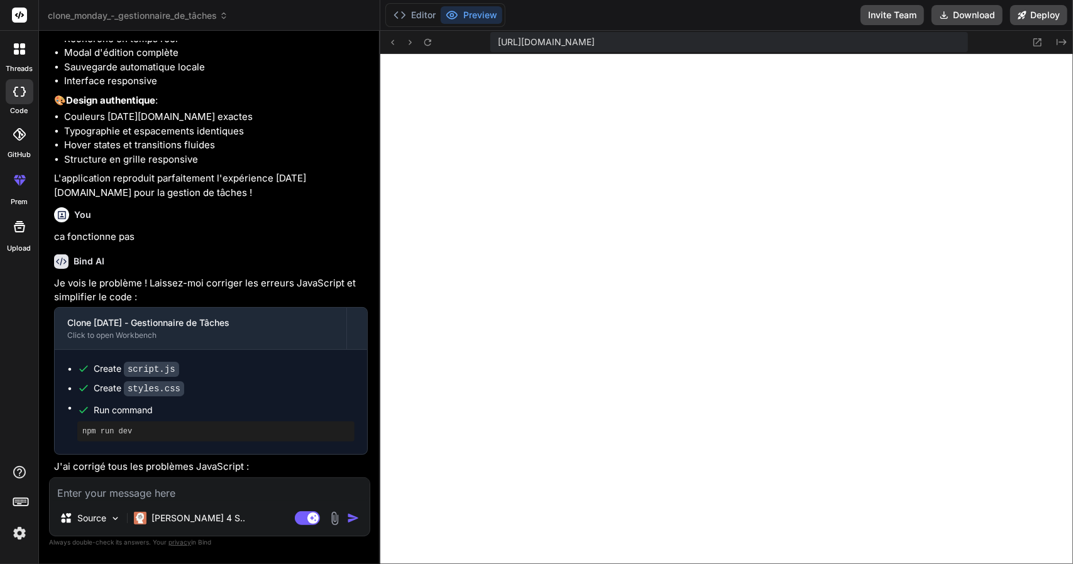
scroll to position [2412, 0]
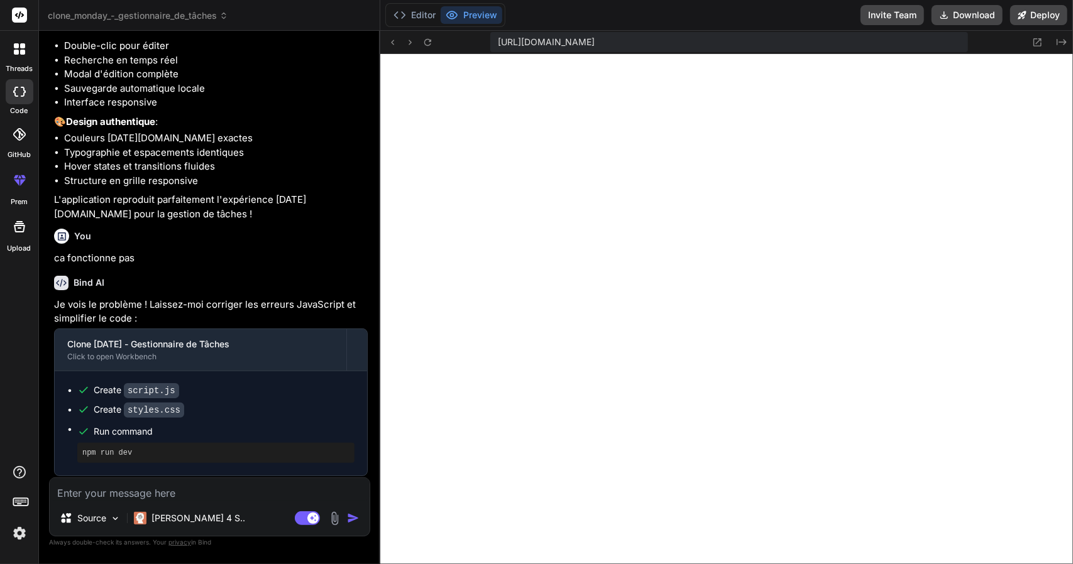
click at [432, 33] on div "https://u3uk0f35zsjjbn9cprh6fq9h0p4tm2-wnxx--3000--96435430.local-corp.webconta…" at bounding box center [726, 42] width 693 height 23
click at [433, 45] on icon at bounding box center [427, 42] width 11 height 11
click at [431, 13] on button "Editor" at bounding box center [414, 15] width 52 height 18
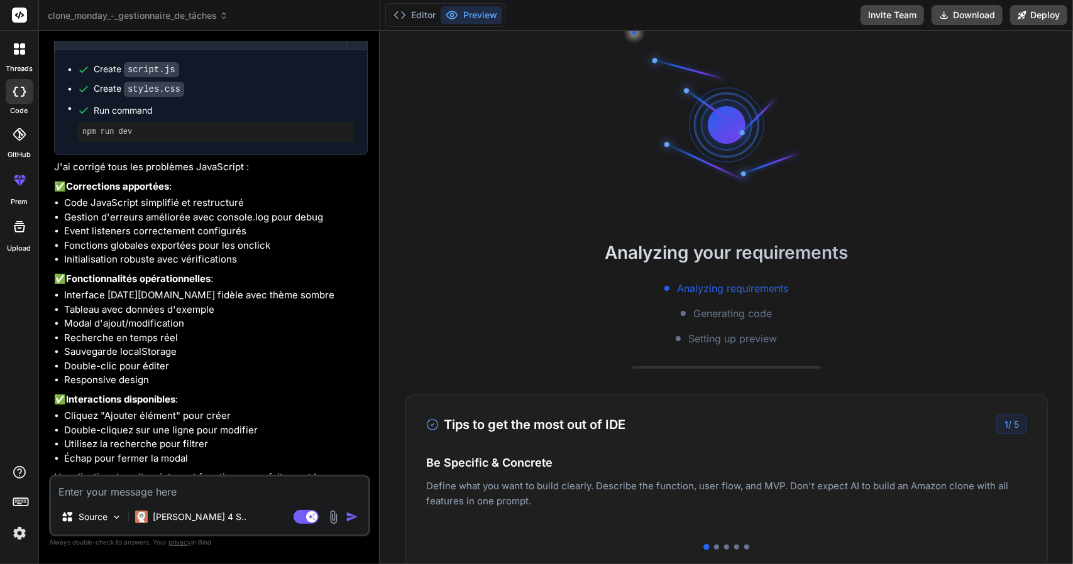
scroll to position [70, 0]
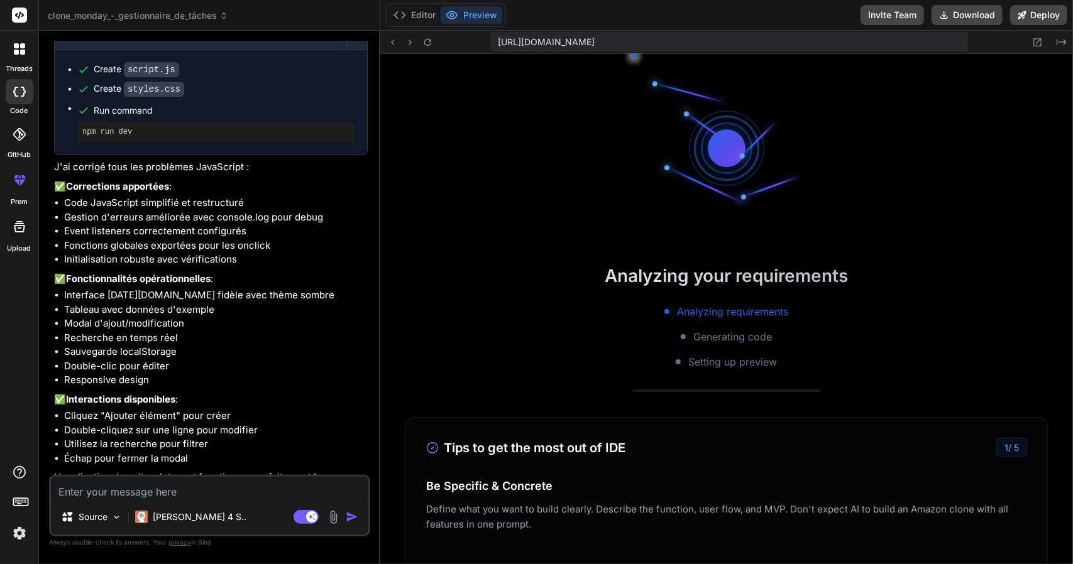
type textarea "x"
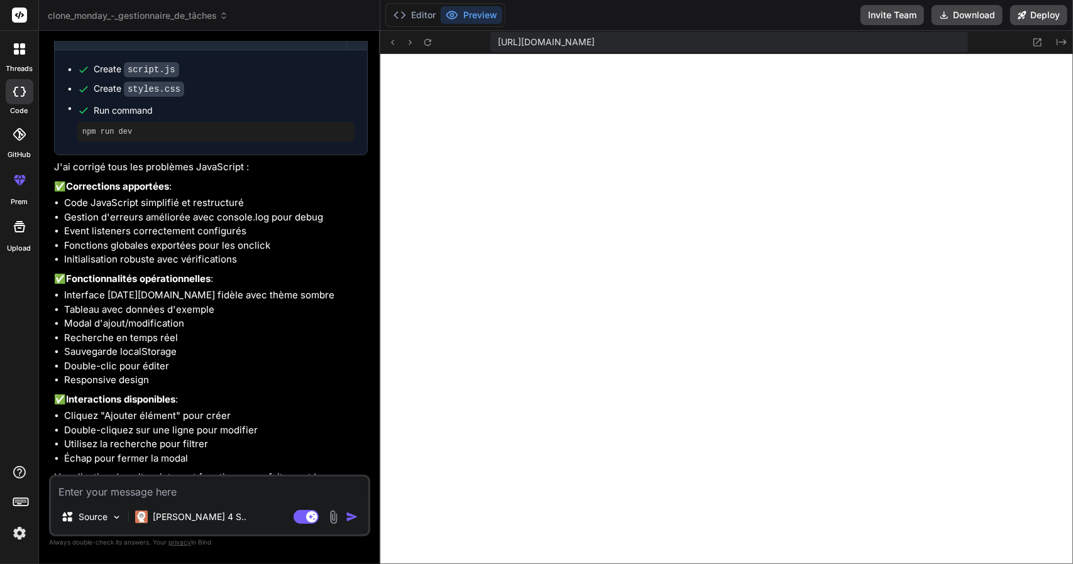
scroll to position [434, 0]
click at [195, 491] on textarea at bounding box center [209, 488] width 317 height 23
type textarea "l"
type textarea "x"
type textarea "le"
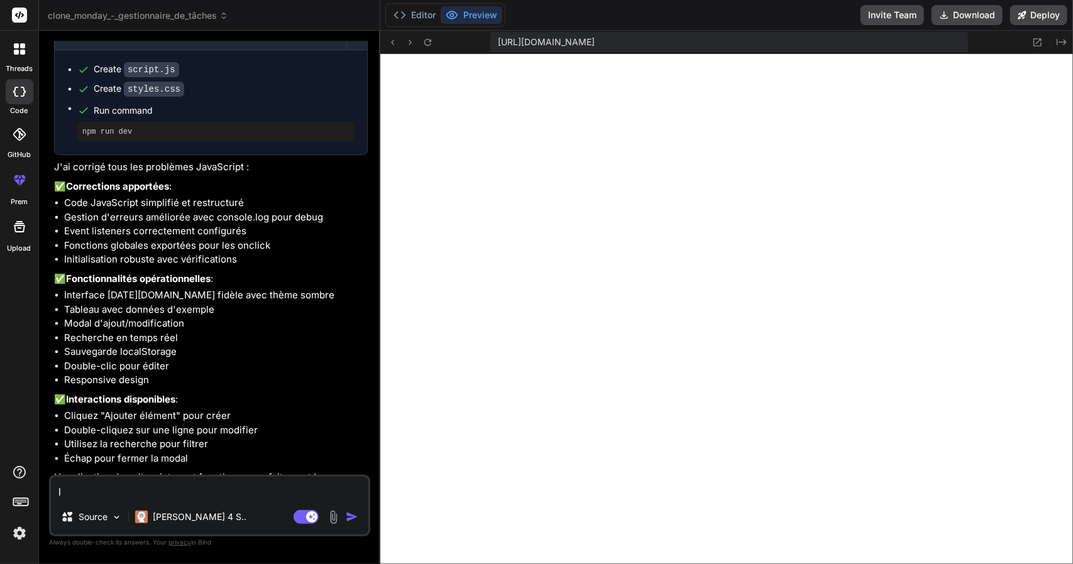
type textarea "x"
type textarea "les"
type textarea "x"
type textarea "les"
type textarea "x"
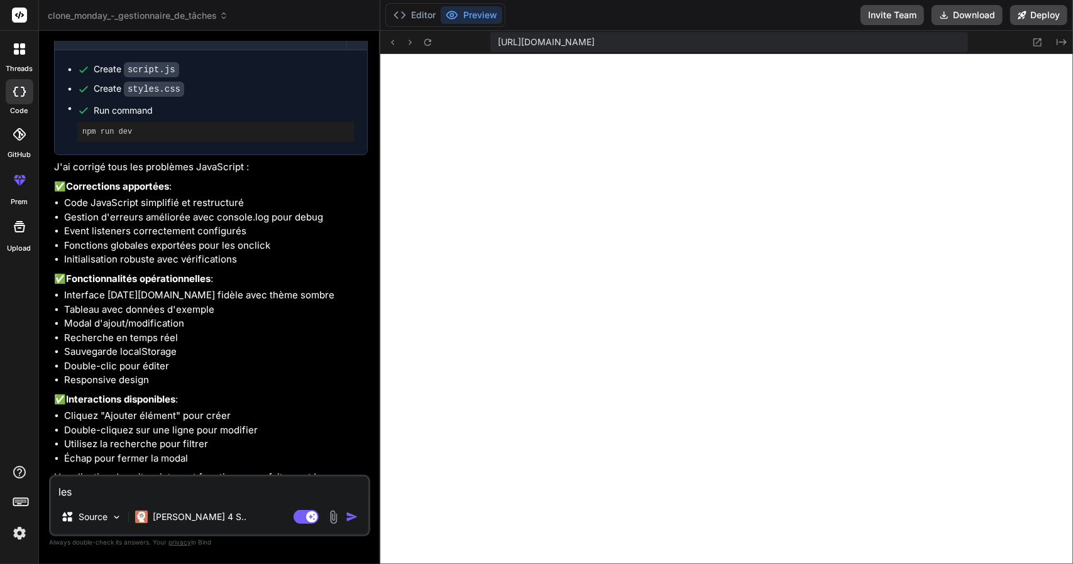
type textarea "les o"
type textarea "x"
type textarea "les on"
type textarea "x"
type textarea "les ong"
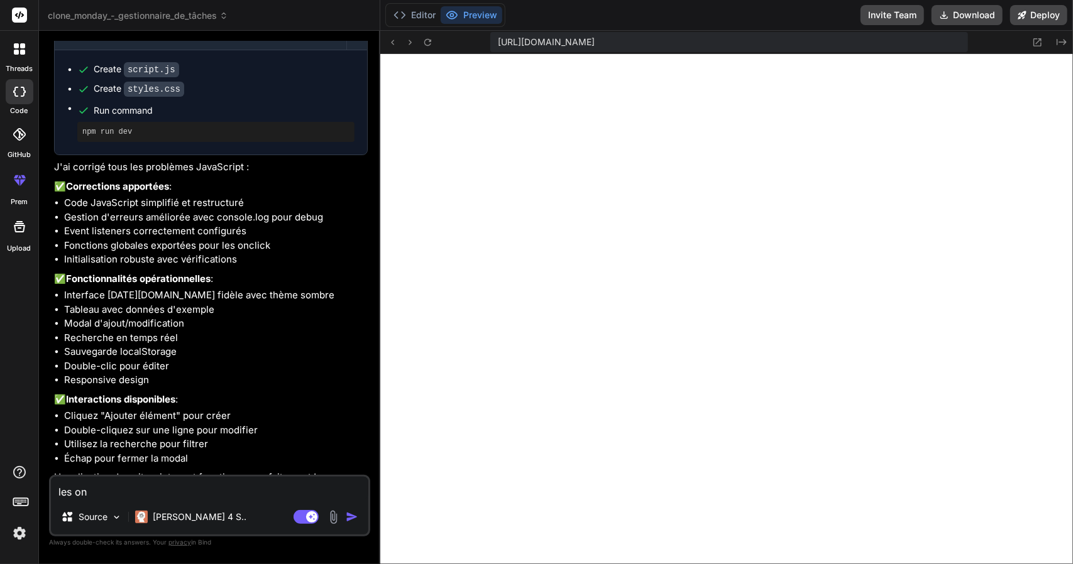
type textarea "x"
type textarea "les ongl"
type textarea "x"
type textarea "les ongle"
type textarea "x"
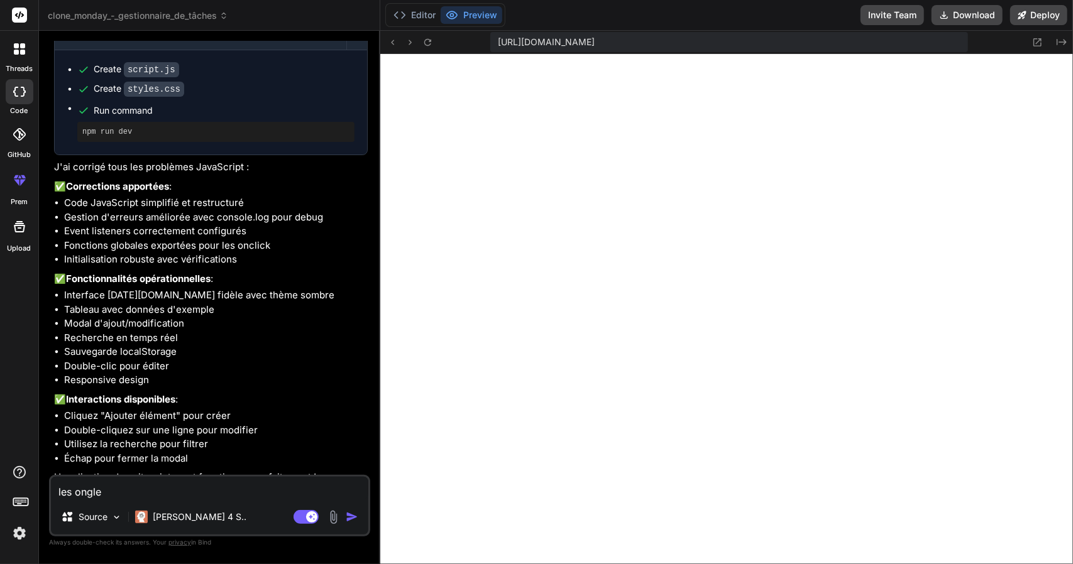
type textarea "les onglet"
type textarea "x"
type textarea "les onglets"
type textarea "x"
type textarea "les onglets"
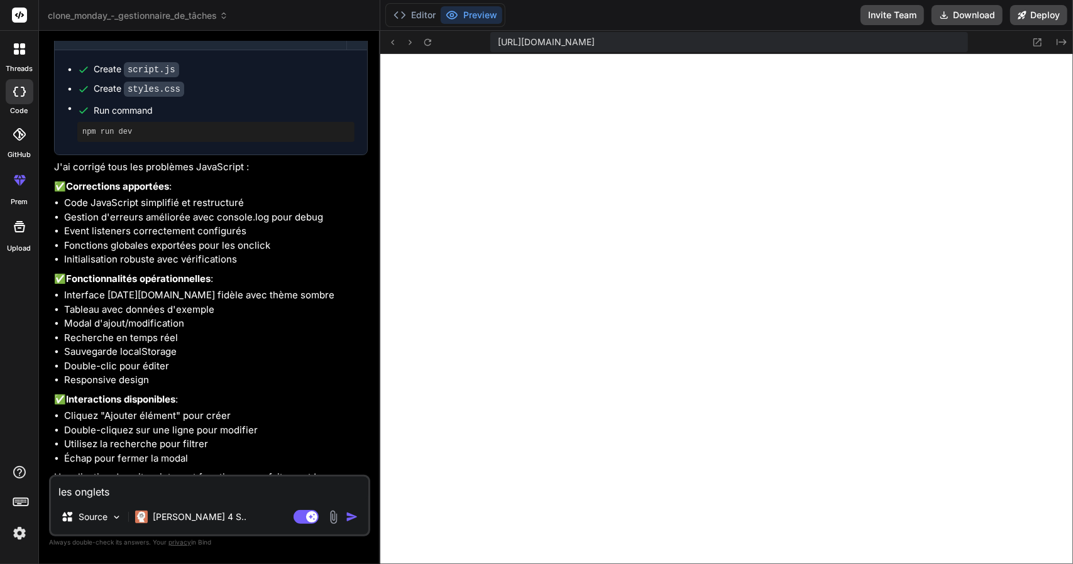
type textarea "x"
type textarea "les onglets n"
type textarea "x"
type textarea "les onglets ne"
type textarea "x"
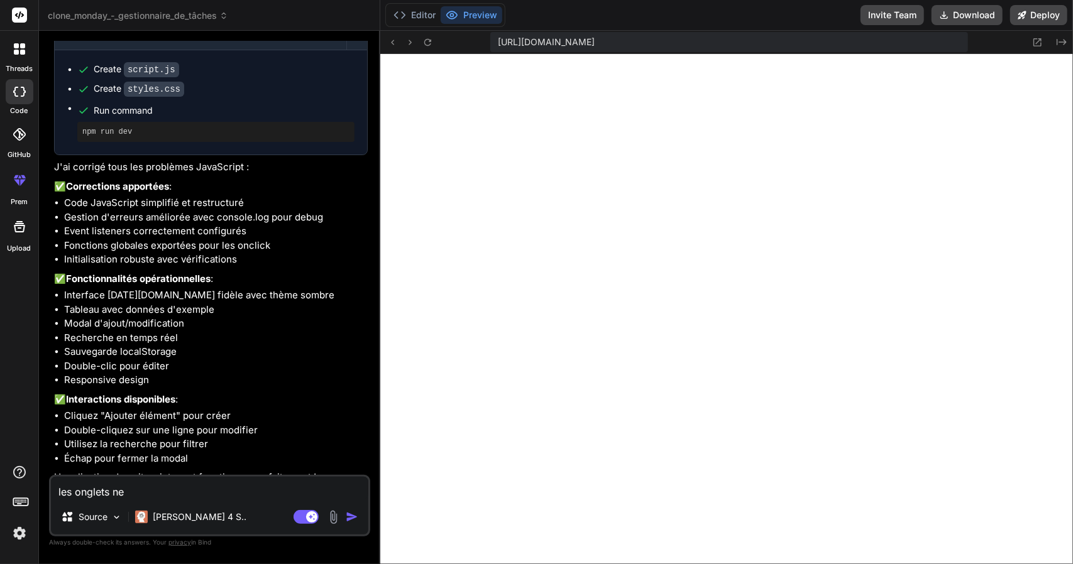
type textarea "les onglets ne"
type textarea "x"
type textarea "les onglets ne f"
type textarea "x"
type textarea "les onglets ne fo"
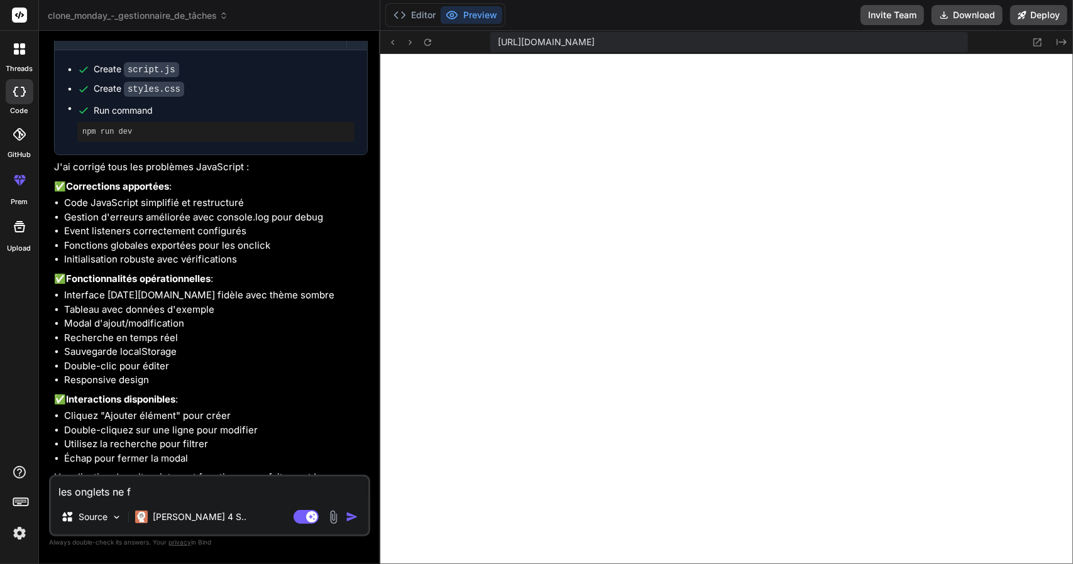
type textarea "x"
type textarea "les onglets ne fon"
type textarea "x"
type textarea "les onglets ne fonc"
type textarea "x"
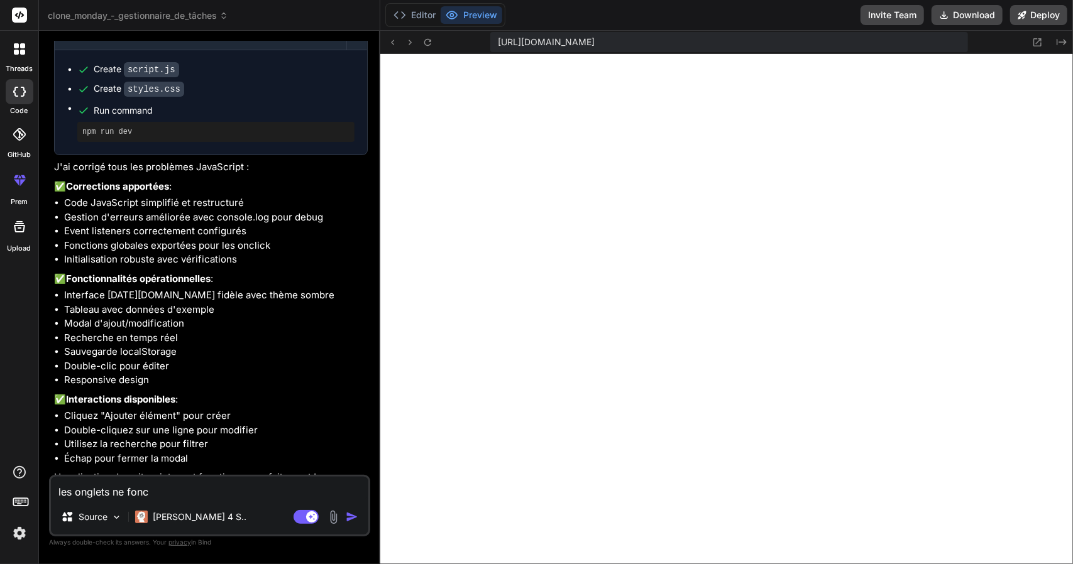
type textarea "les onglets ne fonct"
type textarea "x"
type textarea "les onglets ne foncti"
type textarea "x"
type textarea "les onglets ne fonctio"
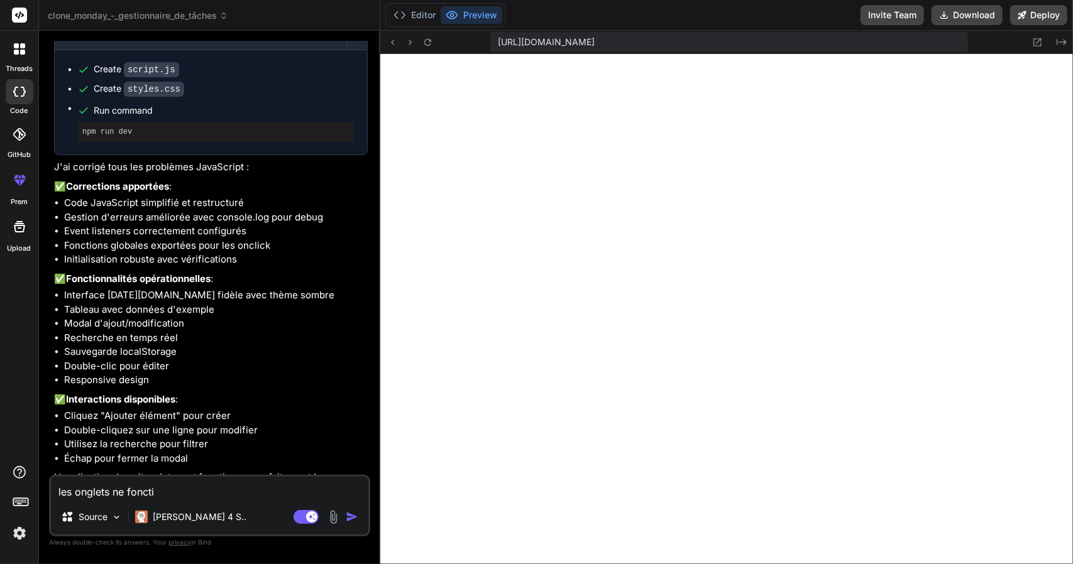
type textarea "x"
type textarea "les onglets ne fonction"
type textarea "x"
type textarea "les onglets ne fonctionn"
type textarea "x"
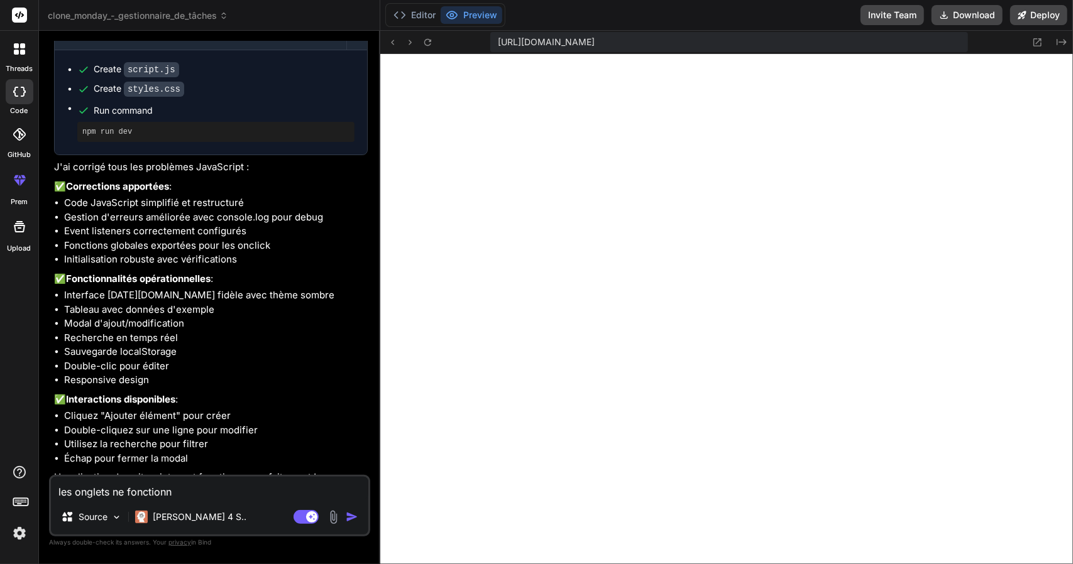
type textarea "les onglets ne fonctionne"
type textarea "x"
type textarea "les onglets ne fonctionnen"
type textarea "x"
type textarea "les onglets ne fonctionnent"
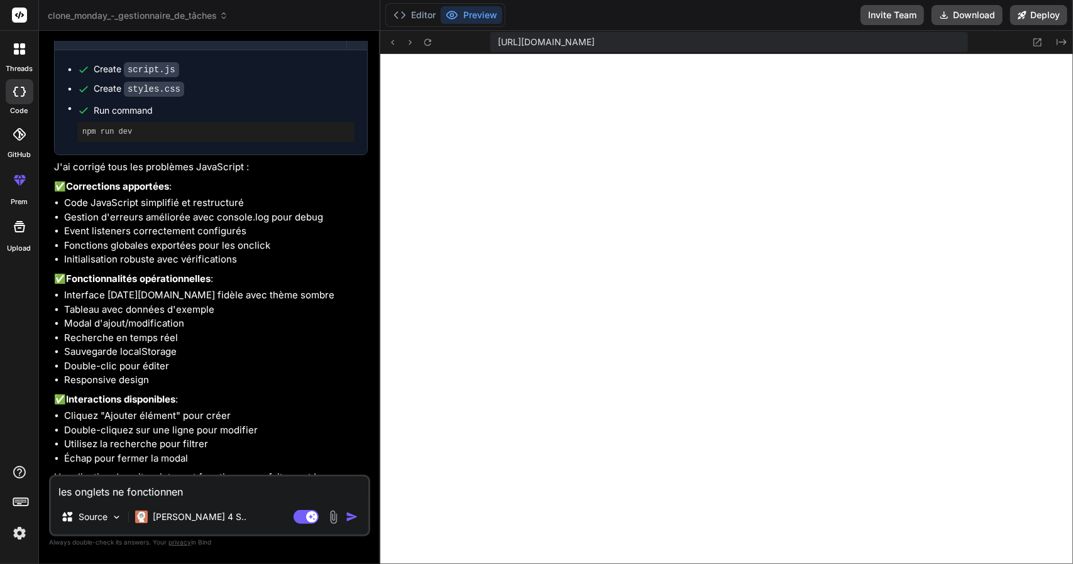
type textarea "x"
type textarea "les onglets ne fonctionnent"
type textarea "x"
type textarea "les onglets ne fonctionnent p"
type textarea "x"
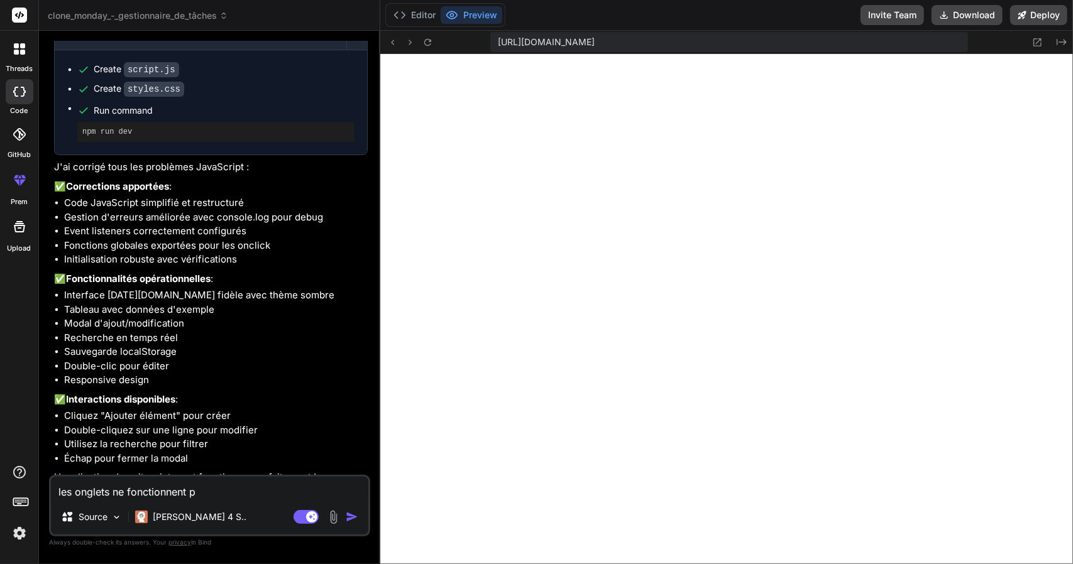
type textarea "les onglets ne fonctionnent pa"
type textarea "x"
type textarea "les onglets ne fonctionnent pas"
type textarea "x"
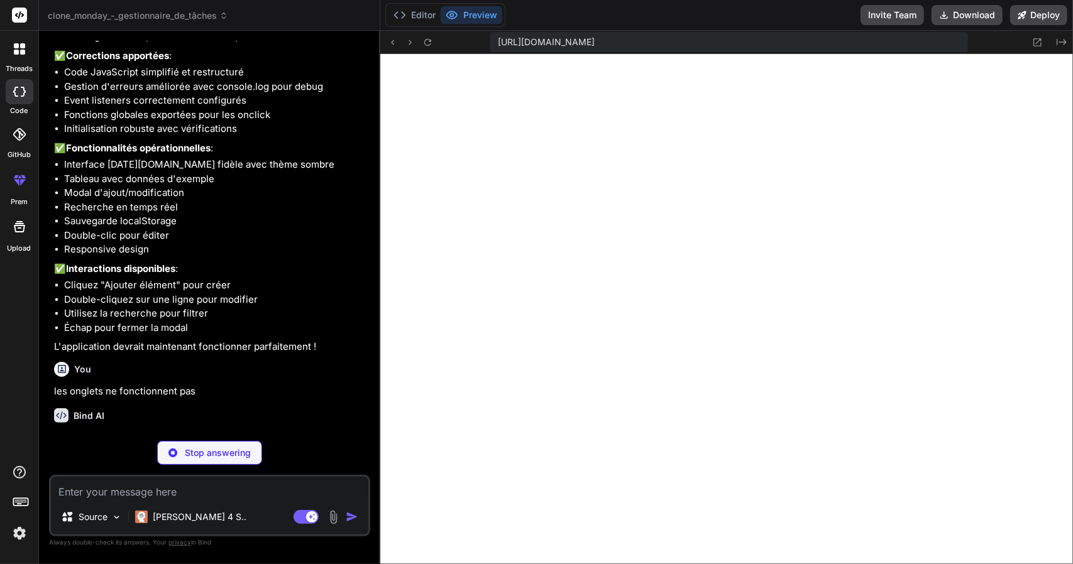
scroll to position [2546, 0]
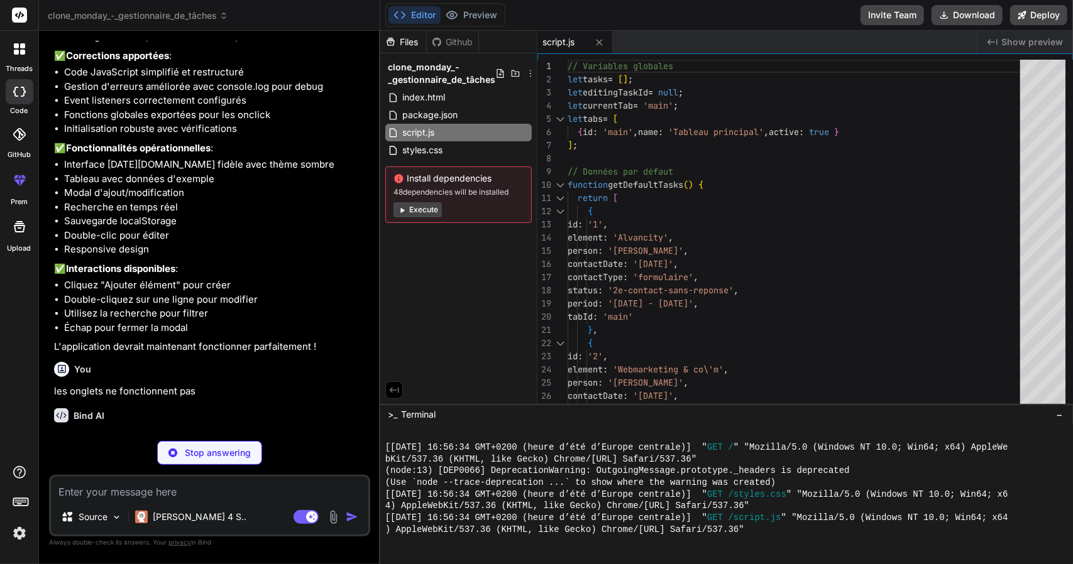
type textarea "x"
type textarea ".board-tabs { flex-wrap: wrap; } }"
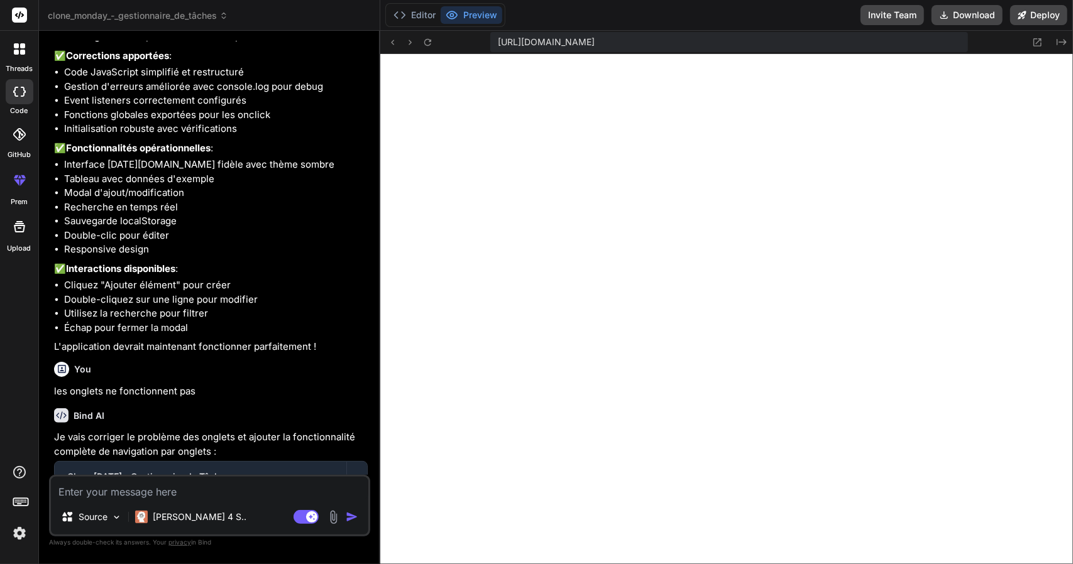
scroll to position [3048, 0]
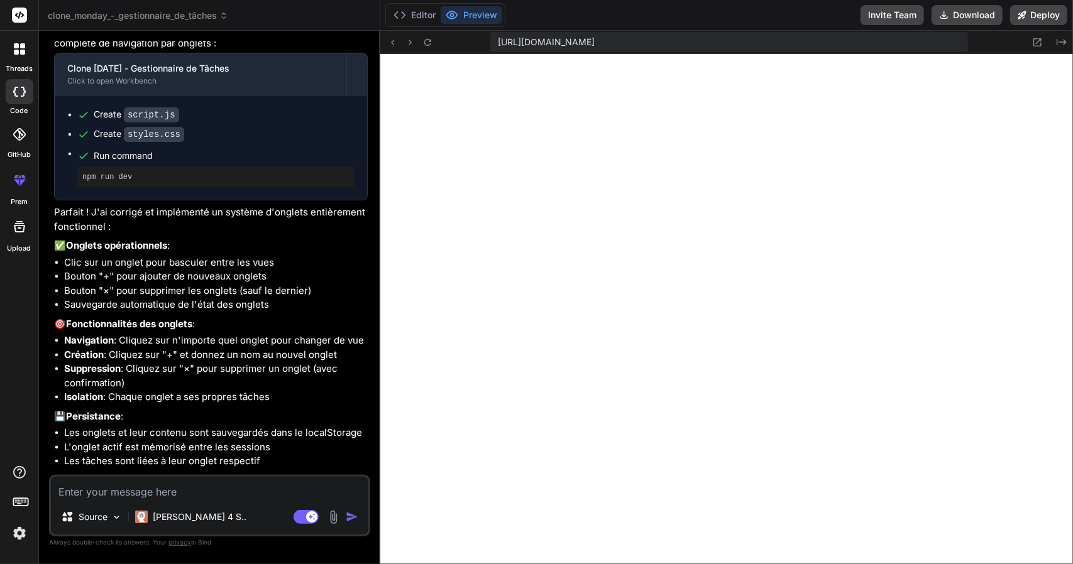
type textarea "x"
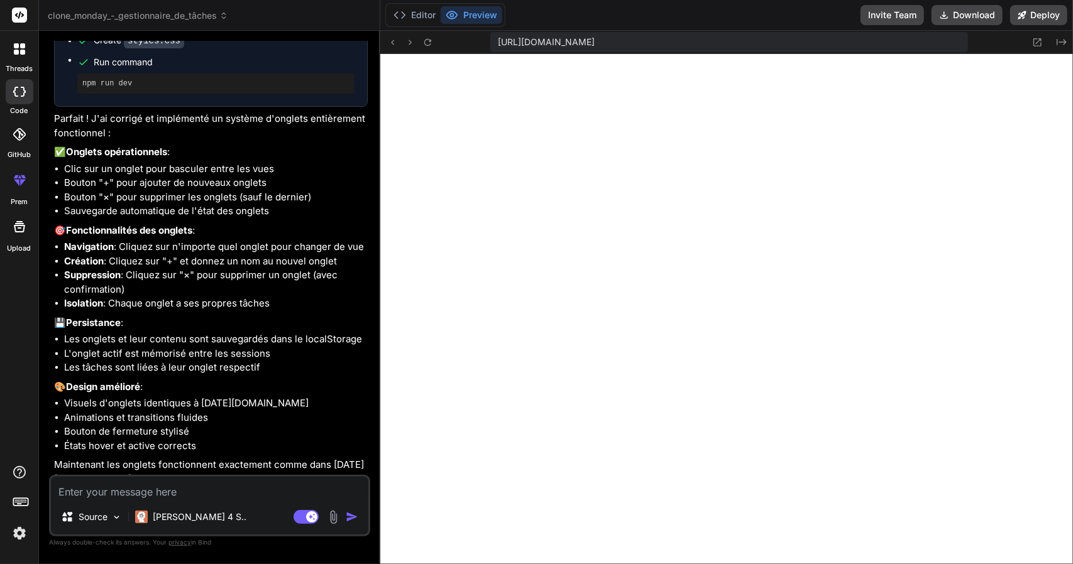
click at [180, 489] on textarea at bounding box center [209, 488] width 317 height 23
type textarea "r"
type textarea "x"
type textarea "ri"
type textarea "x"
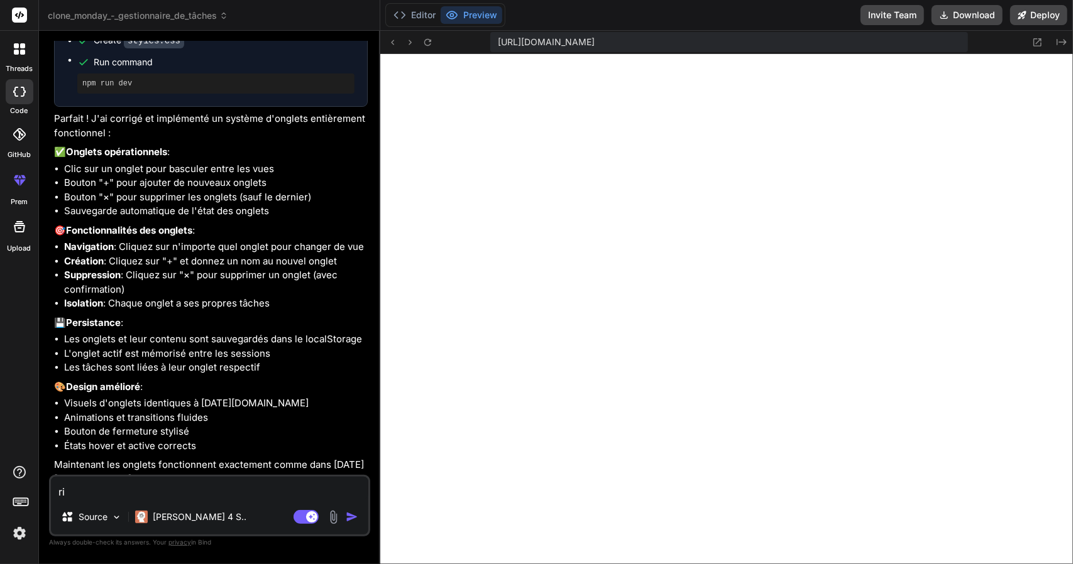
type textarea "rie"
type textarea "x"
type textarea "rien"
type textarea "x"
type textarea "rien"
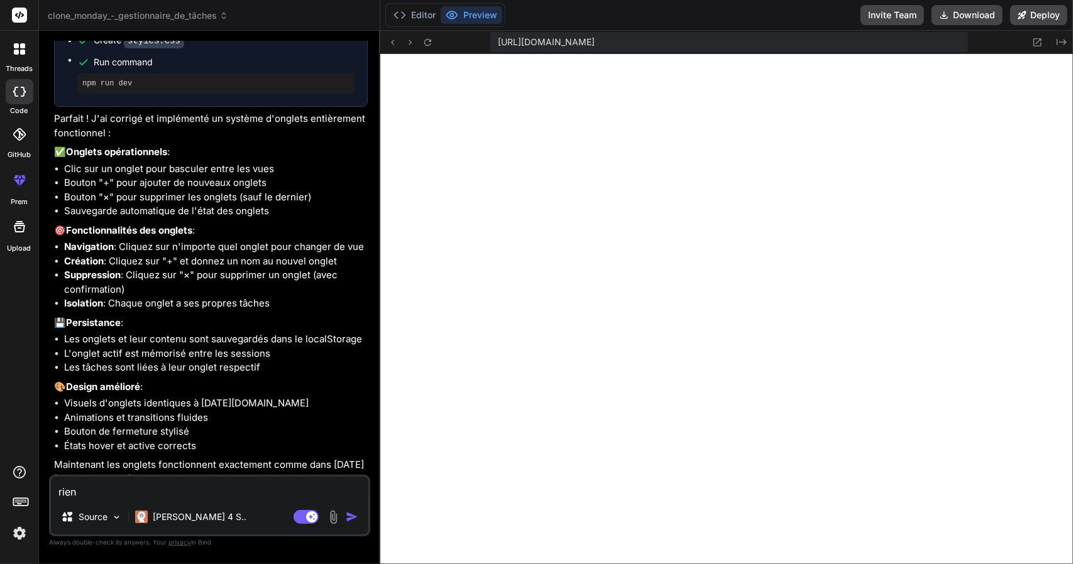
type textarea "x"
type textarea "rien n"
type textarea "x"
type textarea "rien ne"
type textarea "x"
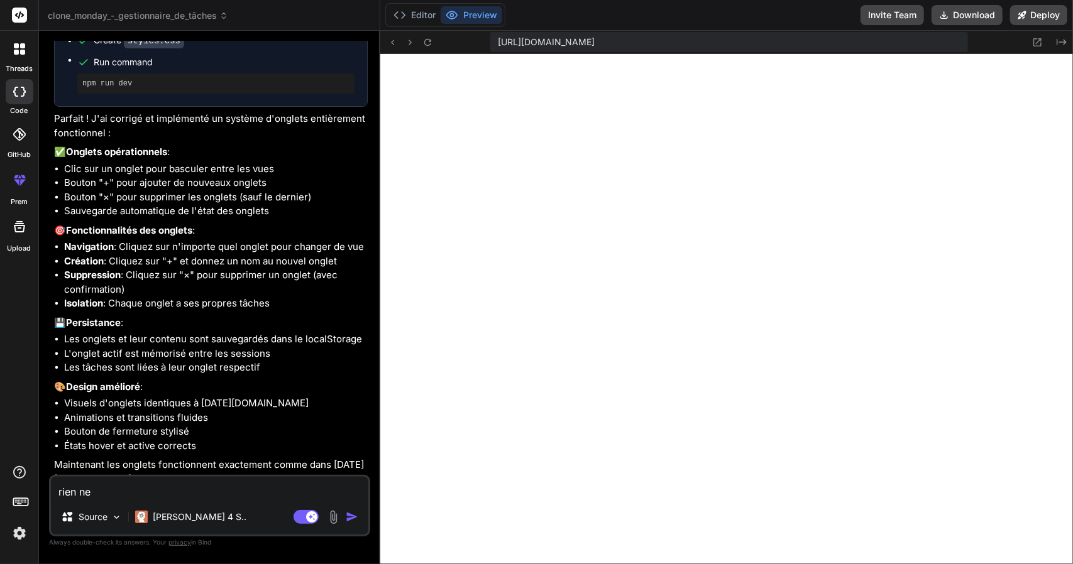
type textarea "rien ne"
type textarea "x"
type textarea "rien ne f"
type textarea "x"
type textarea "rien ne fo"
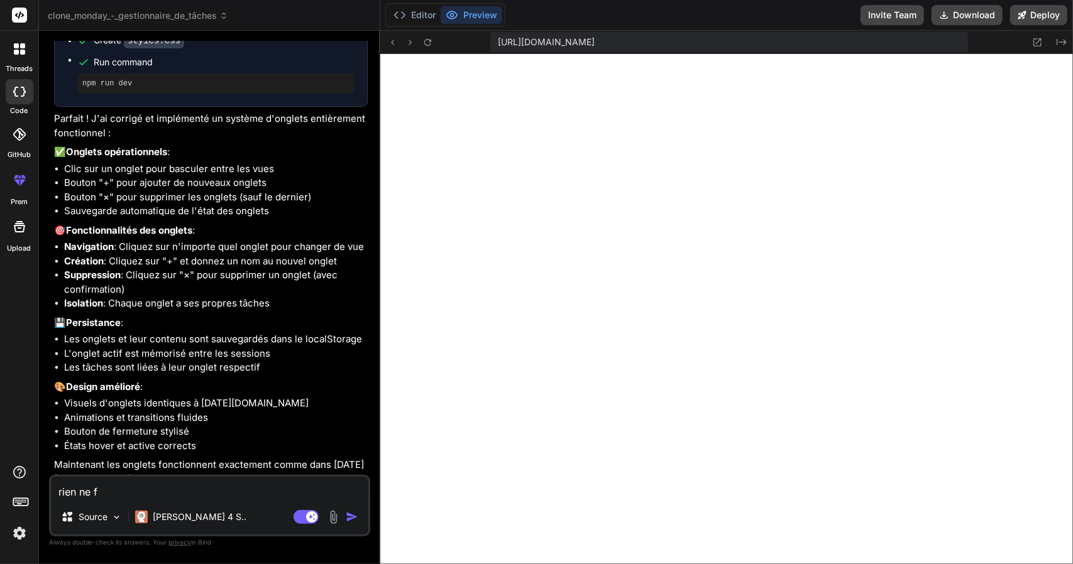
type textarea "x"
type textarea "rien ne fon"
type textarea "x"
type textarea "rien ne fonc"
type textarea "x"
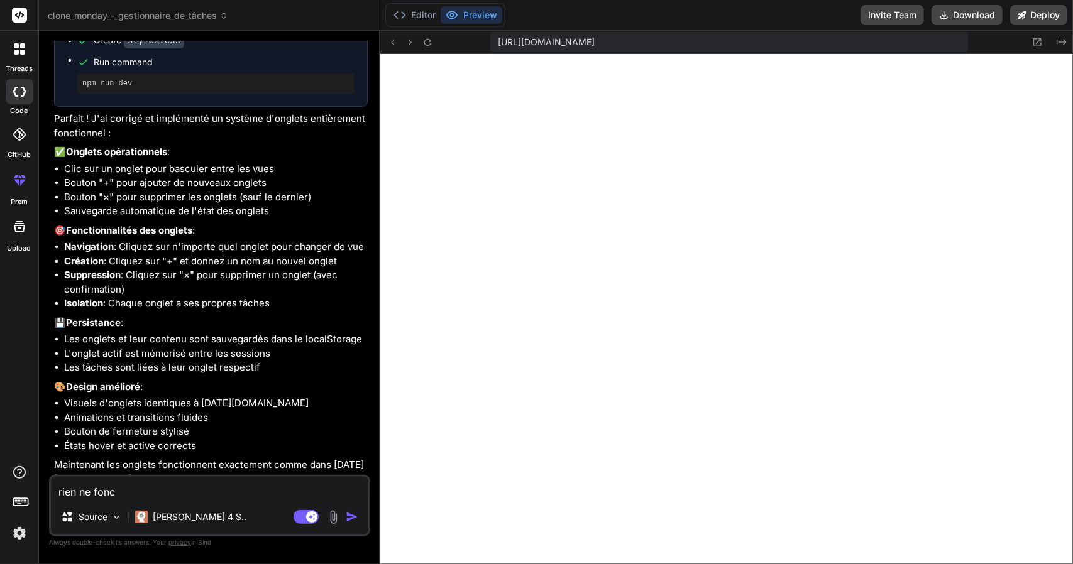
type textarea "rien ne fonct"
type textarea "x"
type textarea "rien ne foncti"
type textarea "x"
type textarea "rien ne fonctio"
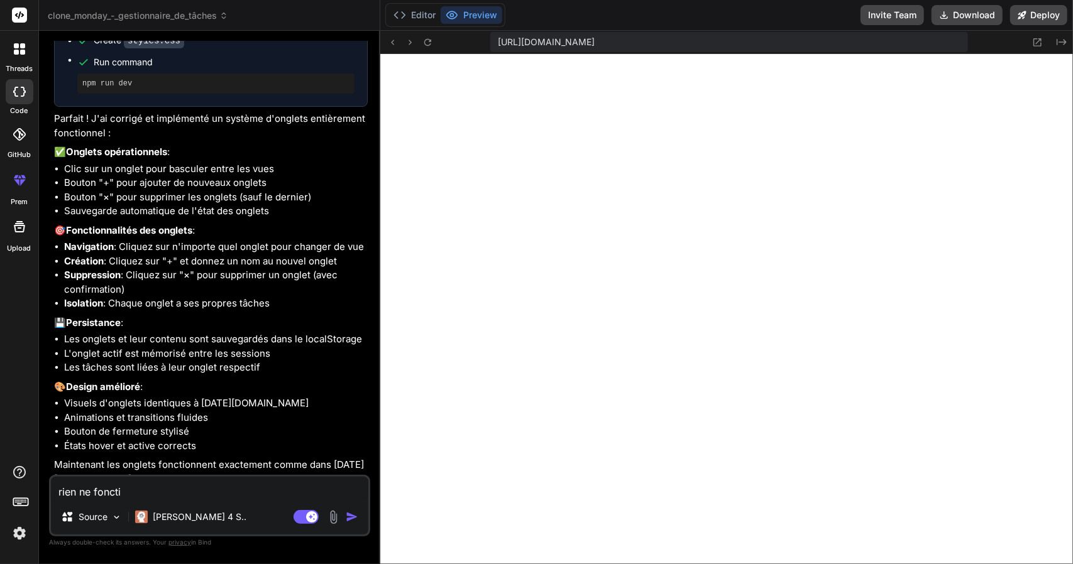
type textarea "x"
type textarea "rien ne fonction"
type textarea "x"
type textarea "rien ne fonctionn"
type textarea "x"
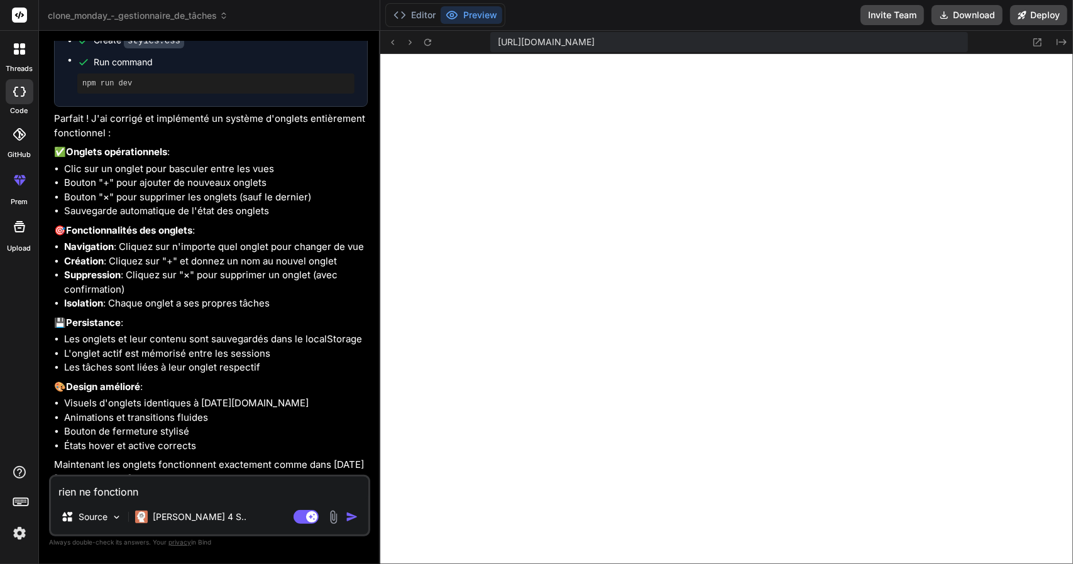
type textarea "rien ne fonctionne"
type textarea "x"
type textarea "rien ne fonctionne"
type textarea "x"
type textarea "rien ne fonctionne j"
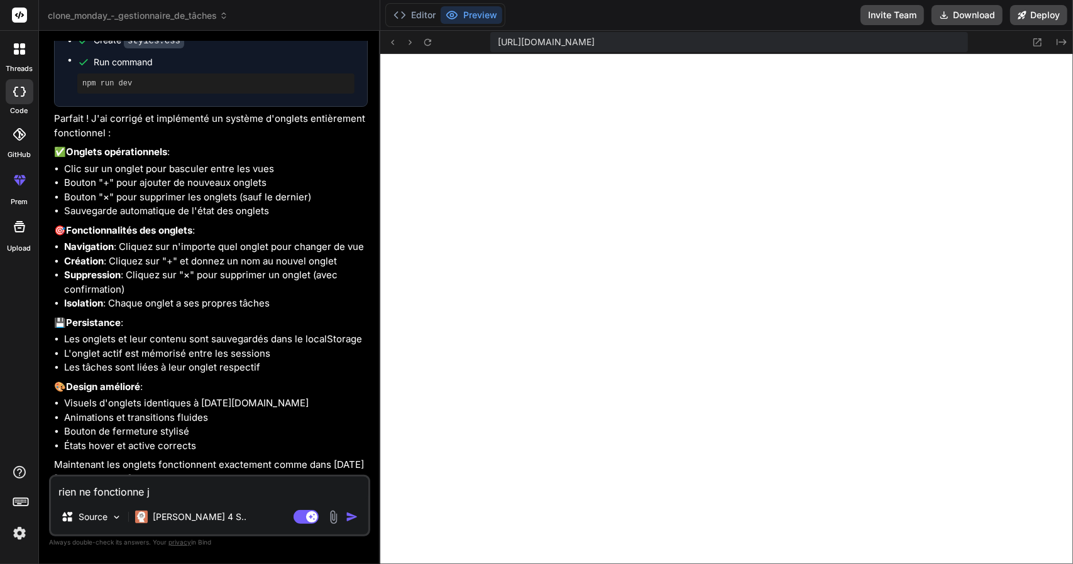
type textarea "x"
type textarea "rien ne fonctionne je"
type textarea "x"
type textarea "rien ne fonctionne je"
type textarea "x"
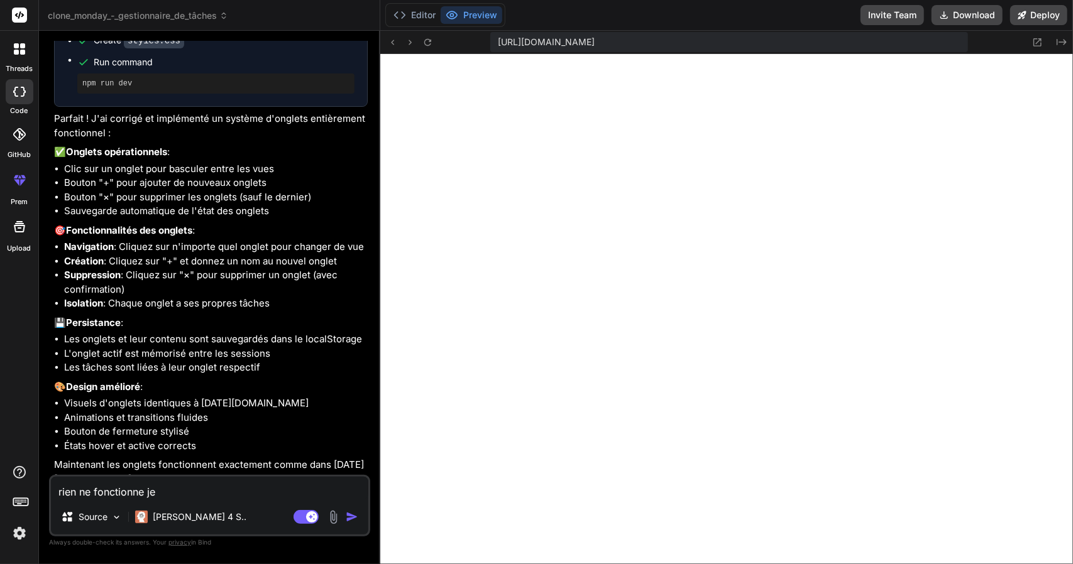
type textarea "rien ne fonctionne je v"
type textarea "x"
type textarea "rien ne fonctionne je ve"
type textarea "x"
type textarea "rien ne fonctionne je veu"
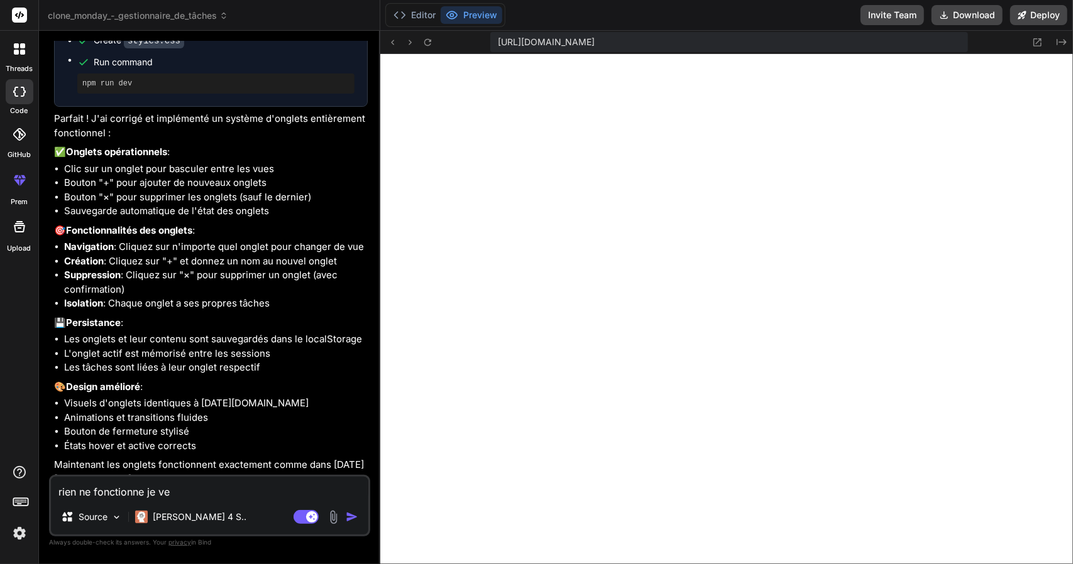
type textarea "x"
type textarea "rien ne fonctionne je veu"
type textarea "x"
type textarea "rien ne fonctionne je veu p"
type textarea "x"
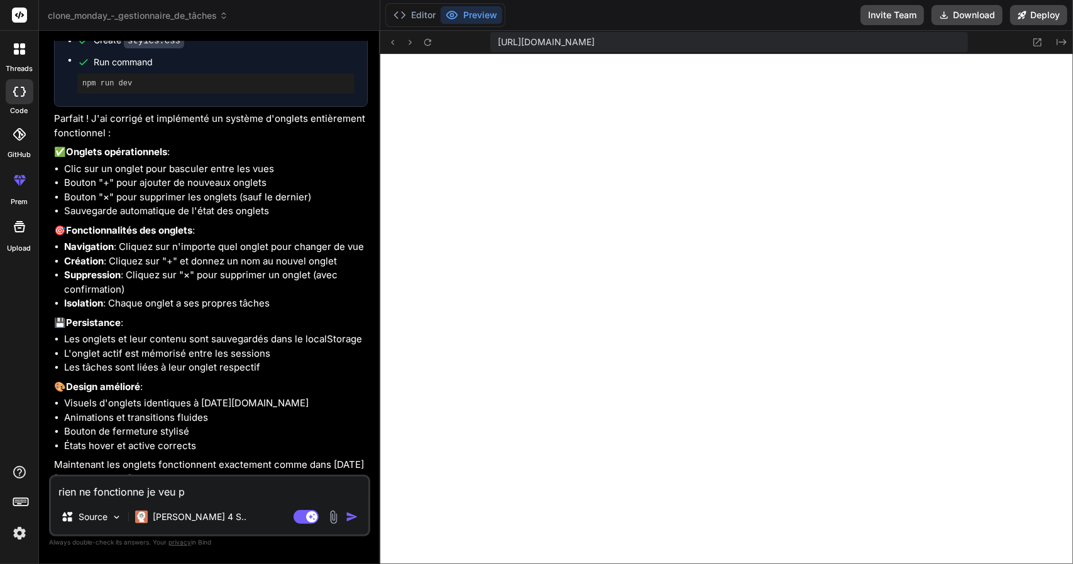
type textarea "rien ne fonctionne je veu po"
type textarea "x"
type textarea "rien ne fonctionne je veu pou"
type textarea "x"
type textarea "rien ne fonctionne je veu pour"
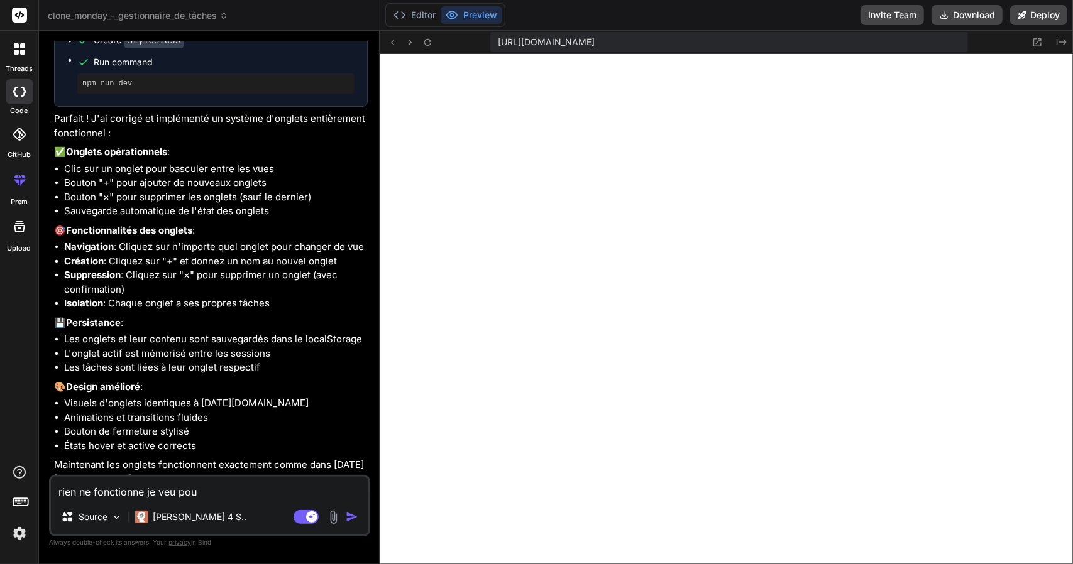
type textarea "x"
type textarea "rien ne fonctionne je veu pou"
type textarea "x"
type textarea "rien ne fonctionne je veu pouv"
type textarea "x"
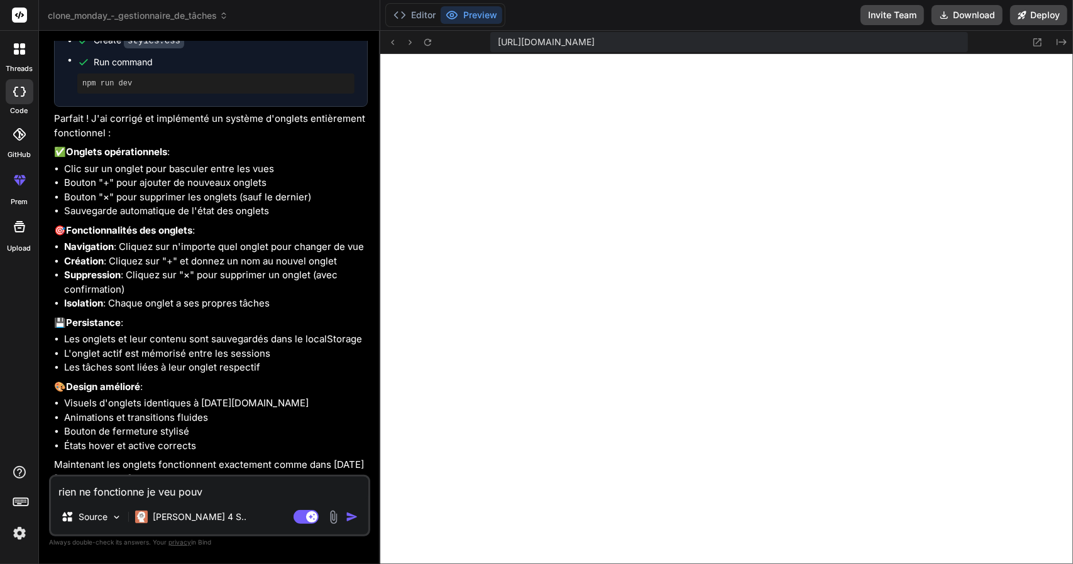
type textarea "rien ne fonctionne je veu pouvo"
type textarea "x"
type textarea "rien ne fonctionne je veu pouvoi"
type textarea "x"
type textarea "rien ne fonctionne je veu pouvoir"
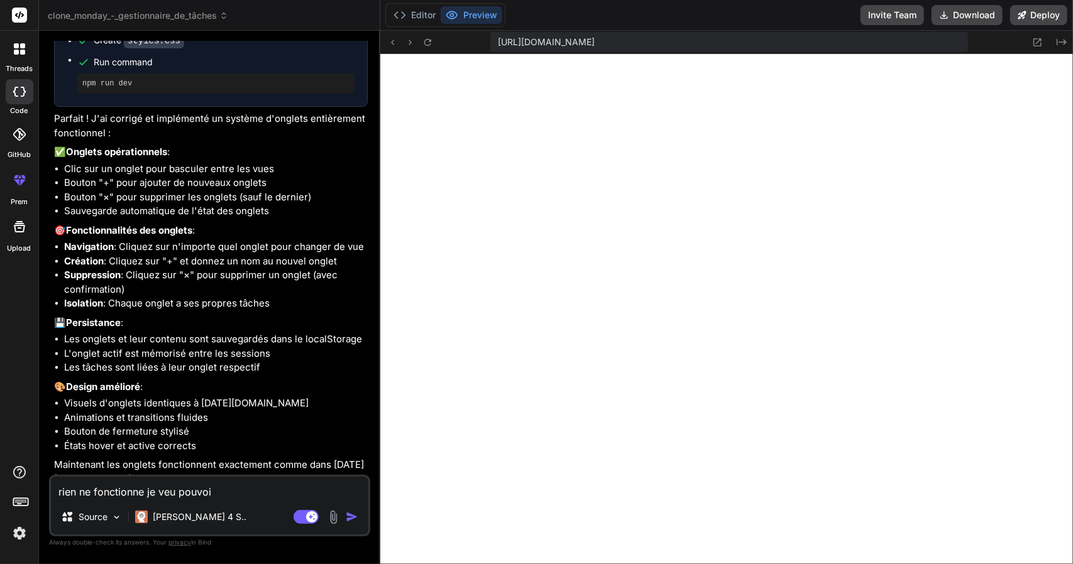
type textarea "x"
type textarea "rien ne fonctionne je veu pouvoir"
type textarea "x"
type textarea "rien ne fonctionne je veu pouvoir l"
type textarea "x"
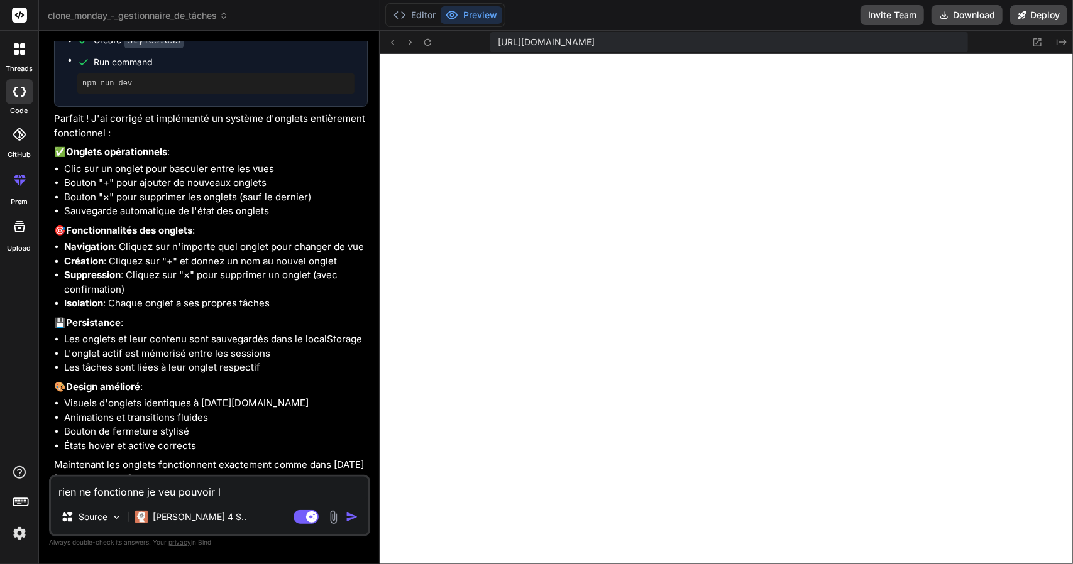
type textarea "rien ne fonctionne je veu pouvoir l"
type textarea "x"
type textarea "rien ne fonctionne je veu pouvoir l u"
type textarea "x"
type textarea "rien ne fonctionne je veu pouvoir l ut"
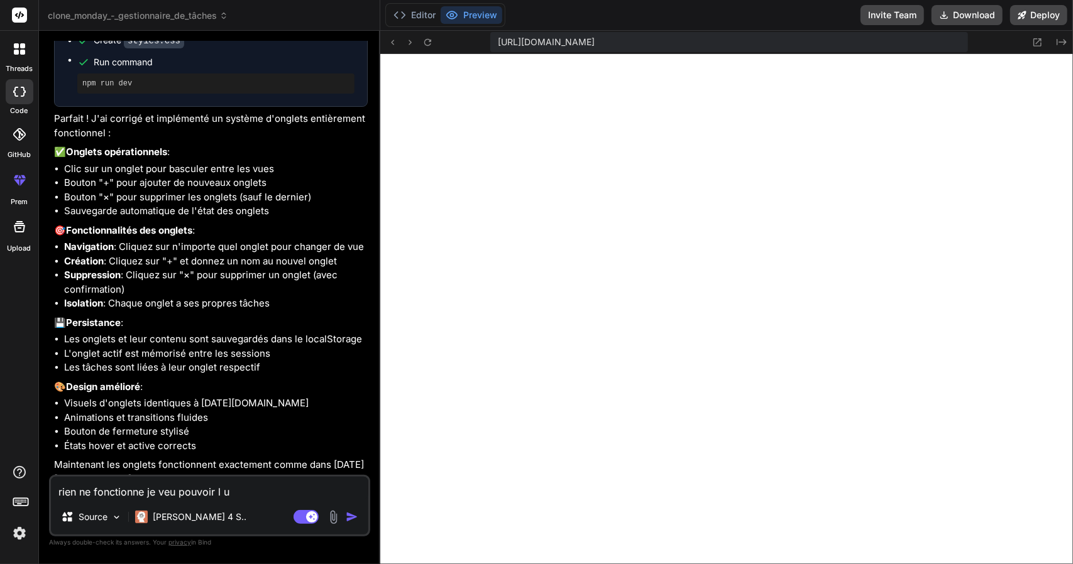
type textarea "x"
type textarea "rien ne fonctionne je veu pouvoir l uti"
type textarea "x"
type textarea "rien ne fonctionne je veu pouvoir l util"
type textarea "x"
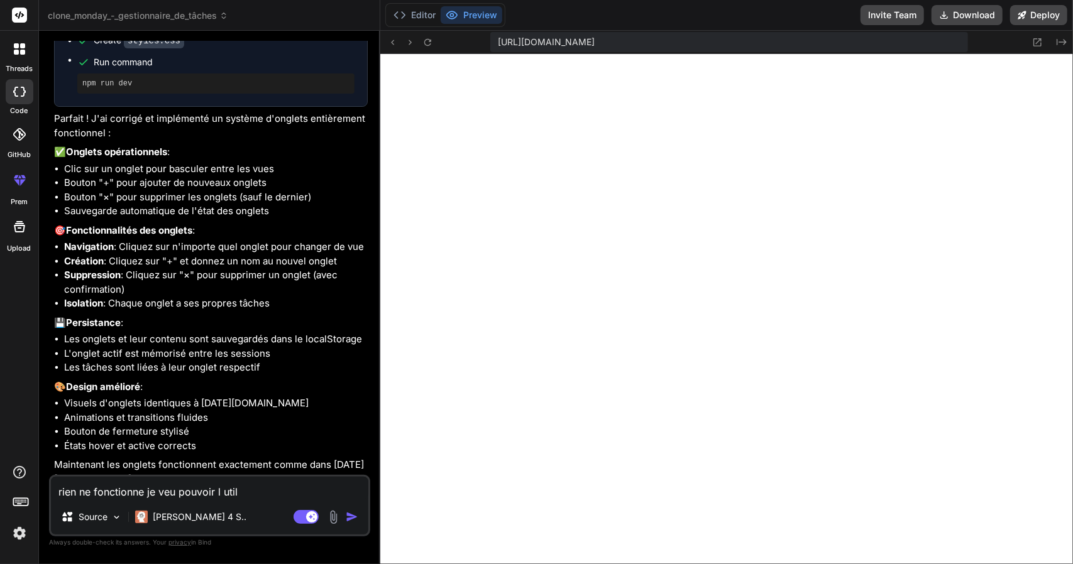
type textarea "rien ne fonctionne je veu pouvoir l utili"
type textarea "x"
type textarea "rien ne fonctionne je veu pouvoir l utilis"
type textarea "x"
type textarea "rien ne fonctionne je veu pouvoir l utilise"
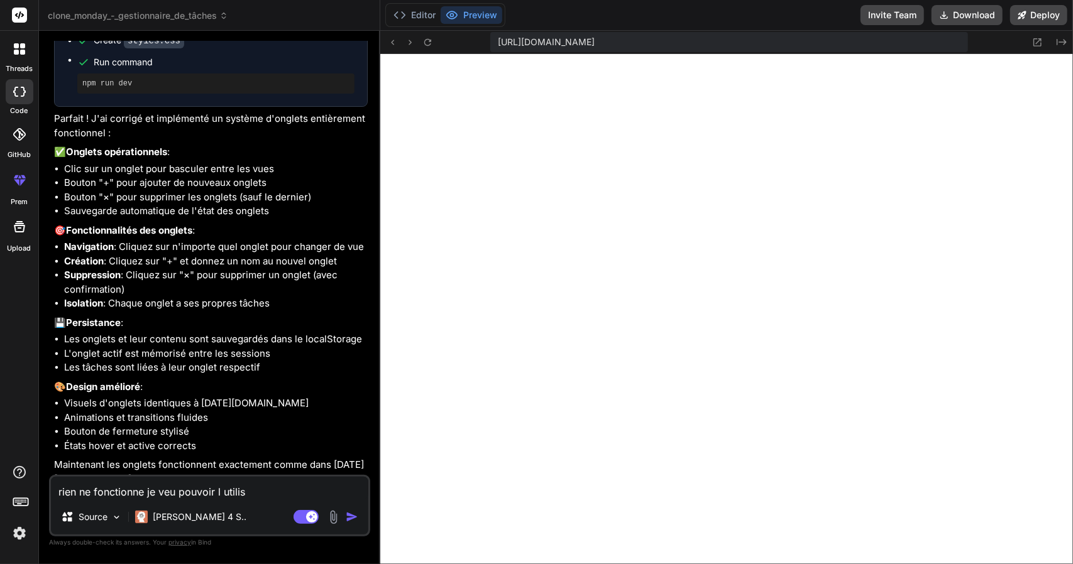
type textarea "x"
type textarea "rien ne fonctionne je veu pouvoir l utiliser"
type textarea "x"
type textarea "rien ne fonctionne je veu pouvoir l utiliser"
type textarea "x"
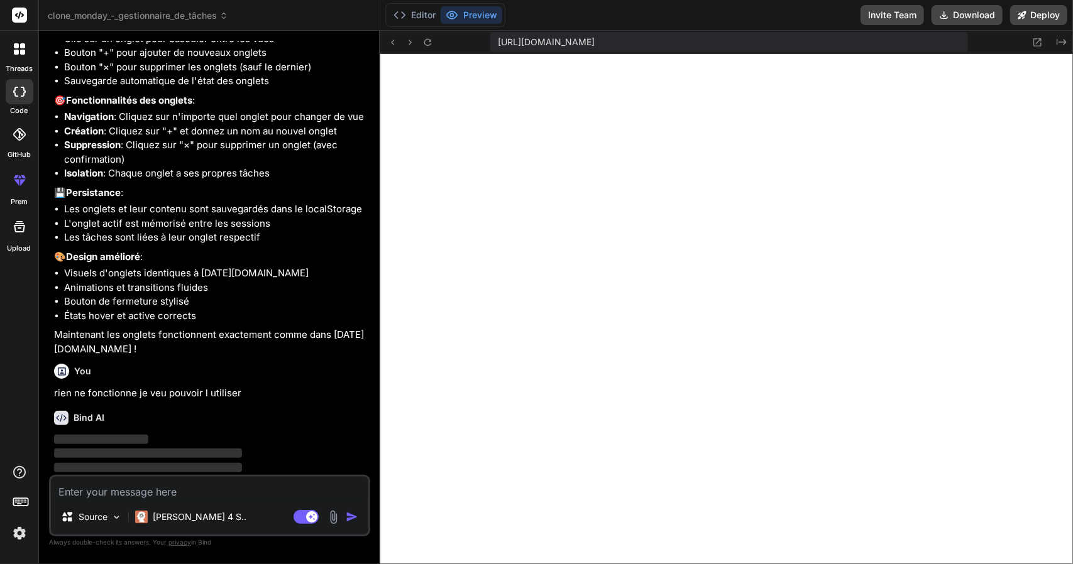
scroll to position [3178, 0]
type textarea "x"
type textarea "</form> </div> </div> <script src="script.js"></script> </body> </html>"
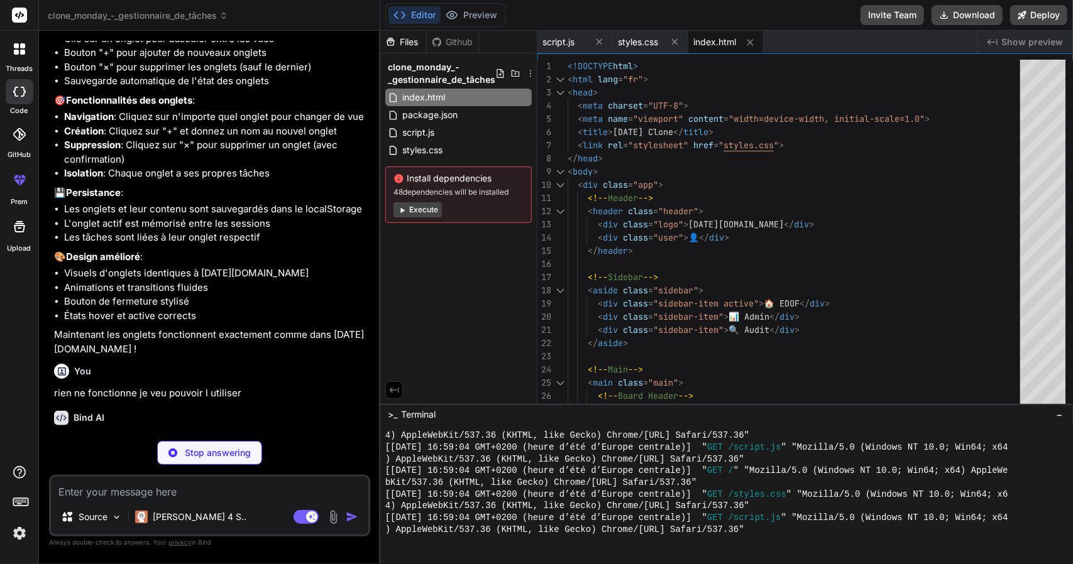
type textarea "x"
type textarea "width: 100%; } }"
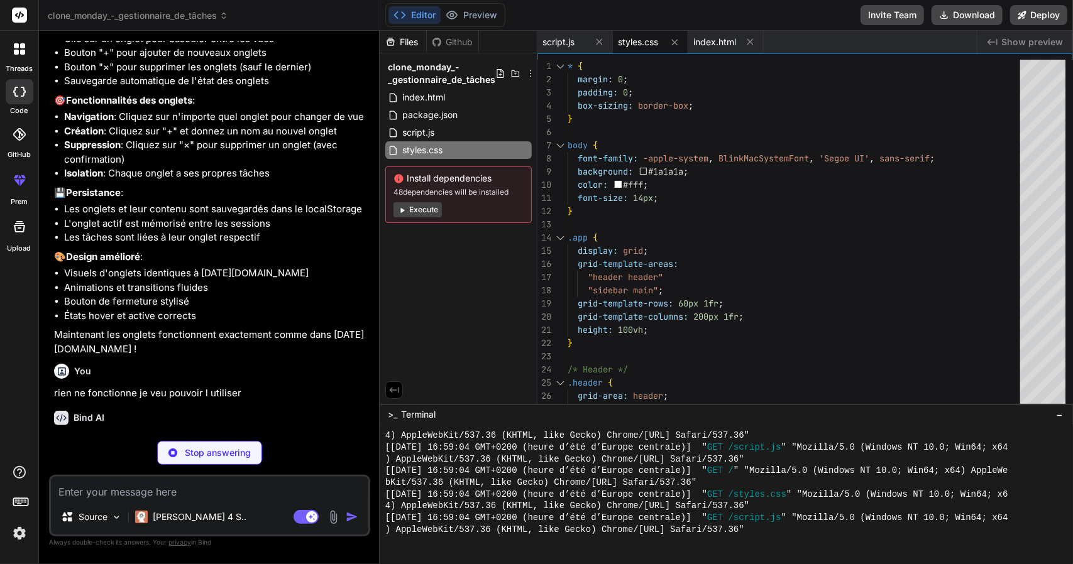
type textarea "x"
type textarea "}); // Démarrage loadTasks();"
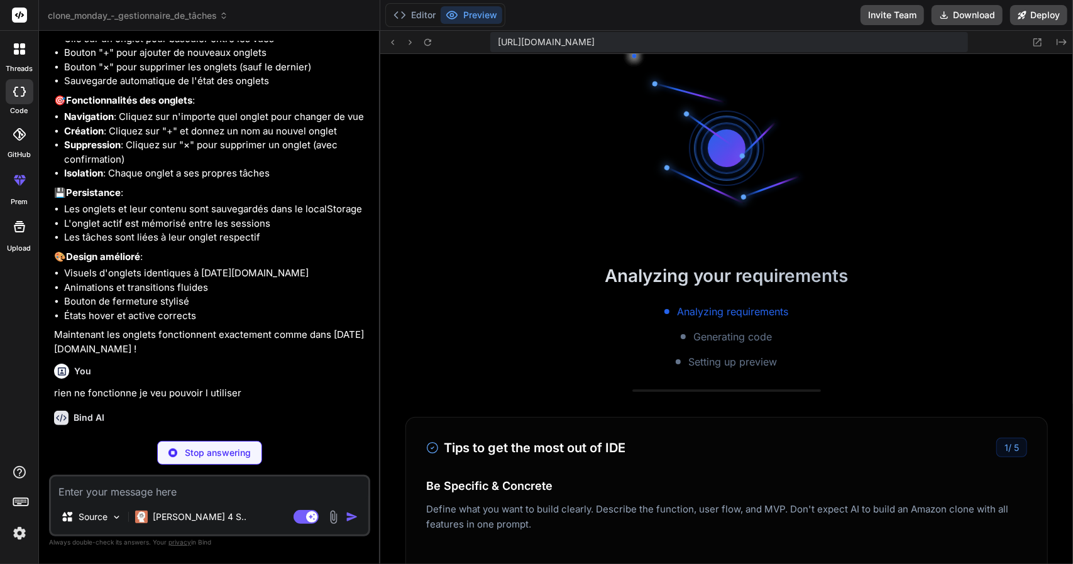
scroll to position [1619, 0]
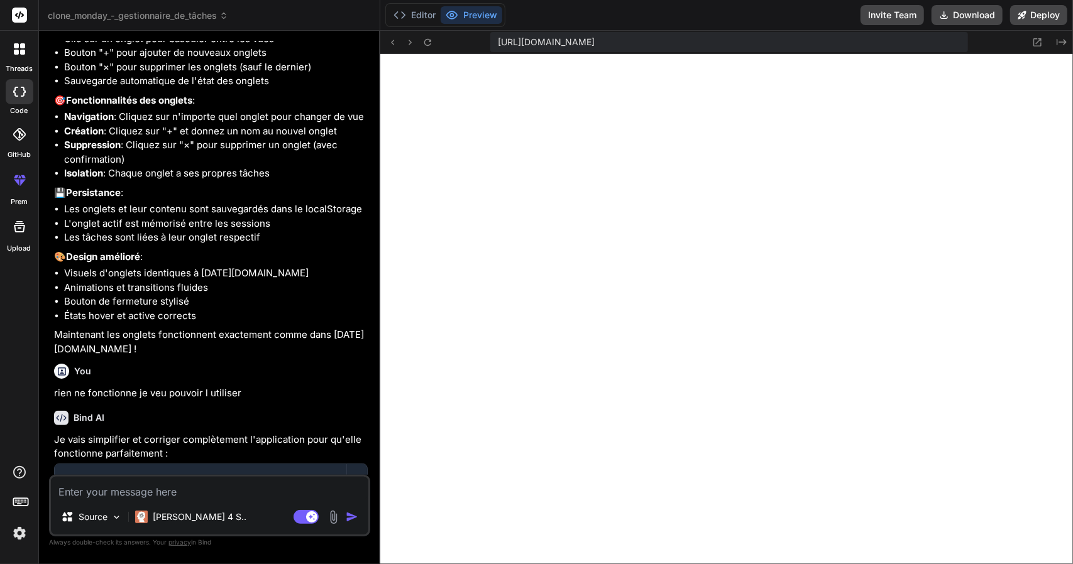
type textarea "x"
drag, startPoint x: 161, startPoint y: 482, endPoint x: 90, endPoint y: 443, distance: 81.3
click at [90, 443] on p "Je vais simplifier et corriger complètement l'application pour qu'elle fonction…" at bounding box center [211, 447] width 314 height 28
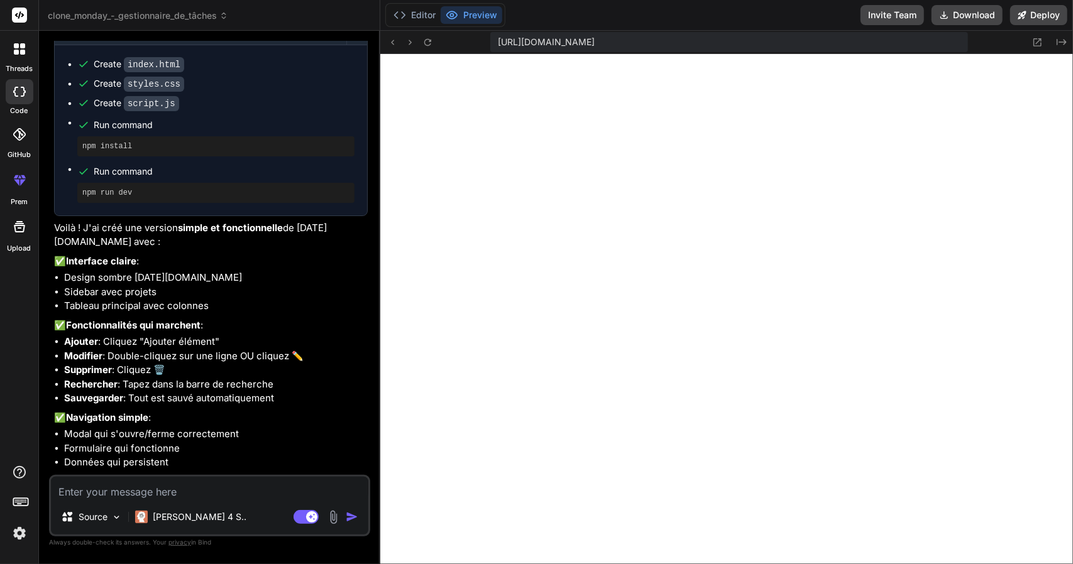
scroll to position [3749, 0]
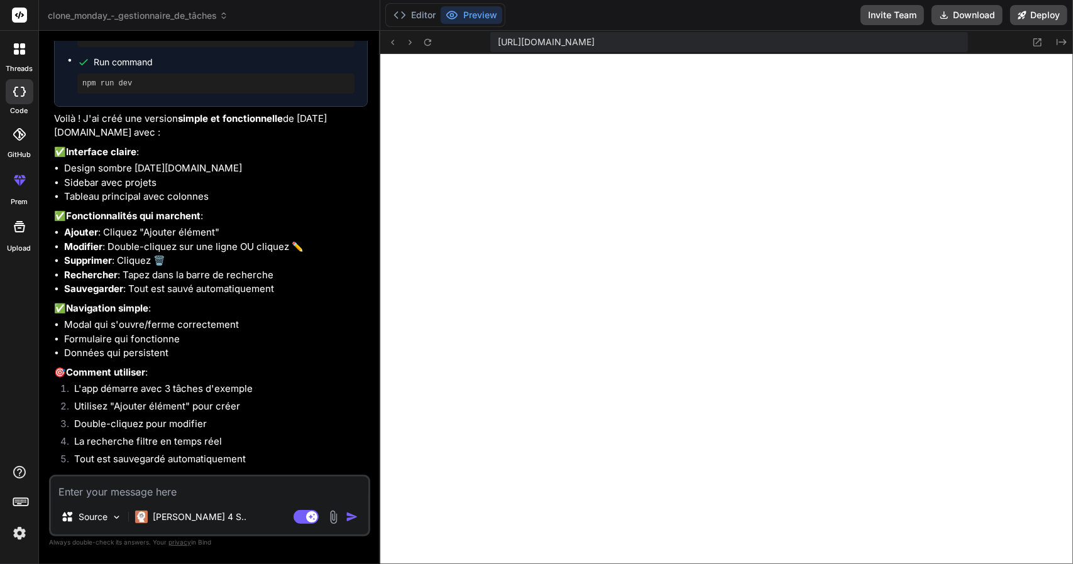
click at [88, 500] on div "Source Claude 4 S.. Agent Mode. When this toggle is activated, AI automatically…" at bounding box center [209, 506] width 321 height 62
click at [85, 492] on textarea at bounding box center [209, 488] width 317 height 23
type textarea "r"
type textarea "x"
type textarea "ri"
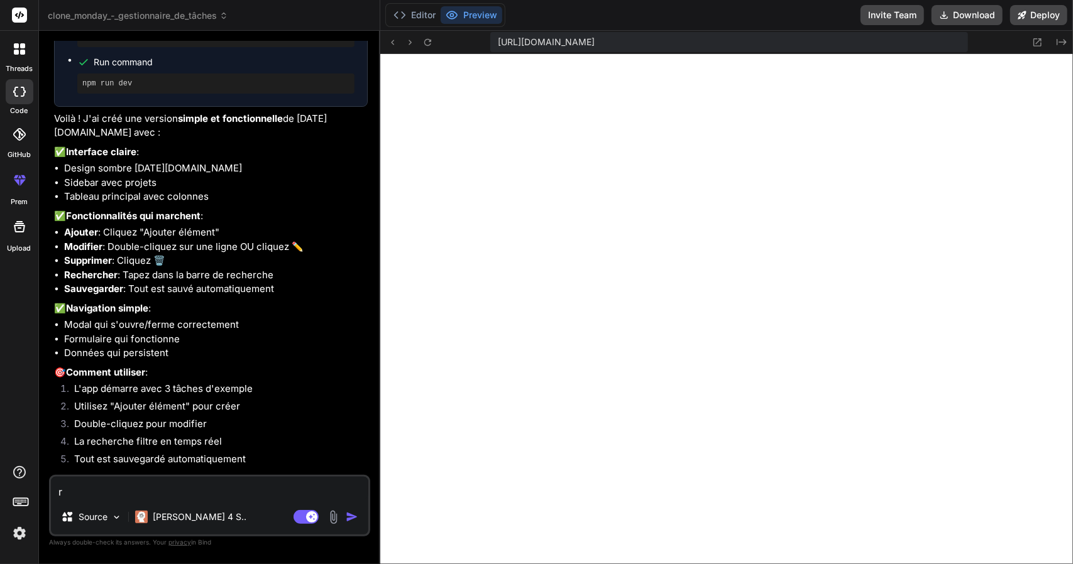
type textarea "x"
type textarea "rie"
type textarea "x"
type textarea "rien"
type textarea "x"
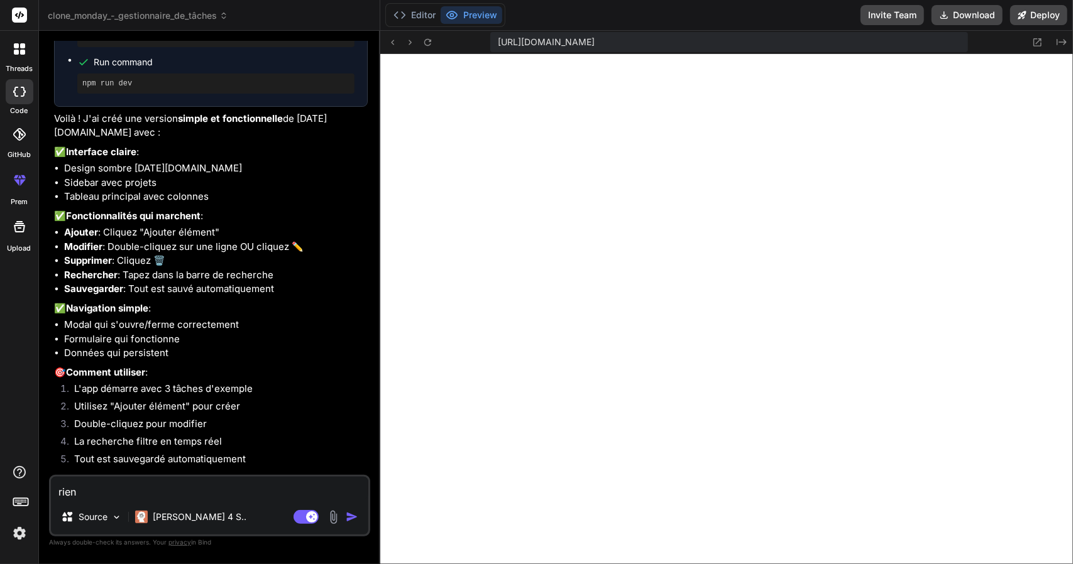
type textarea "rien"
type textarea "x"
type textarea "rien n"
type textarea "x"
type textarea "rien ne"
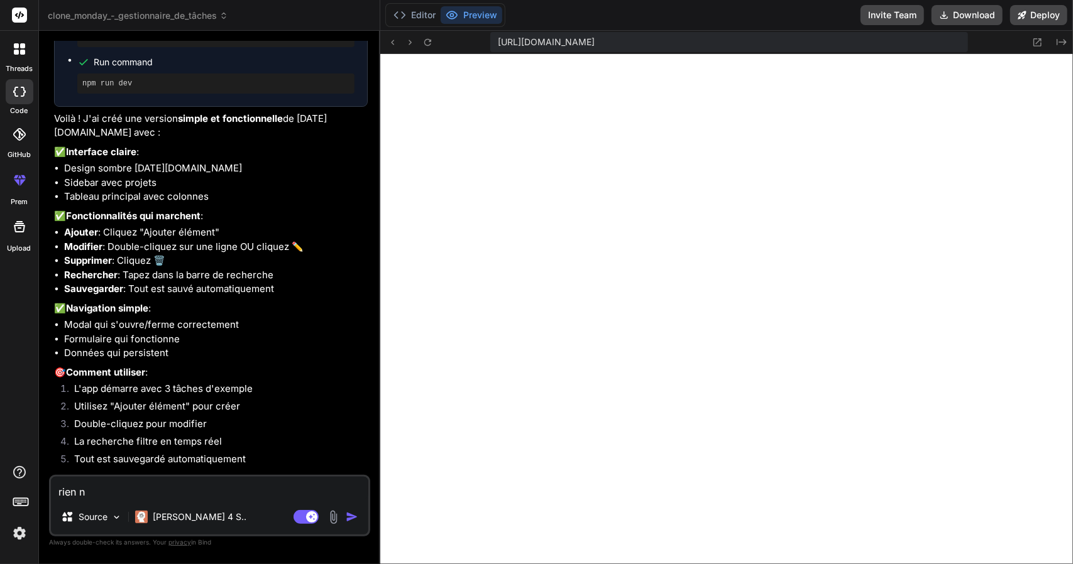
type textarea "x"
type textarea "rien ne"
type textarea "x"
type textarea "rien ne f"
type textarea "x"
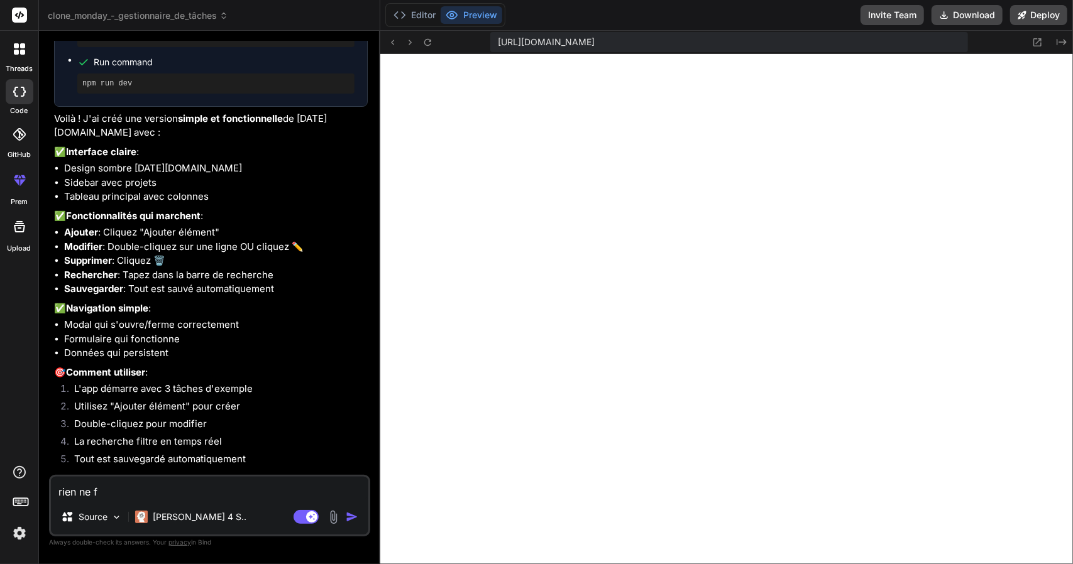
type textarea "rien ne fo"
type textarea "x"
type textarea "rien ne fon"
type textarea "x"
type textarea "rien ne fonc"
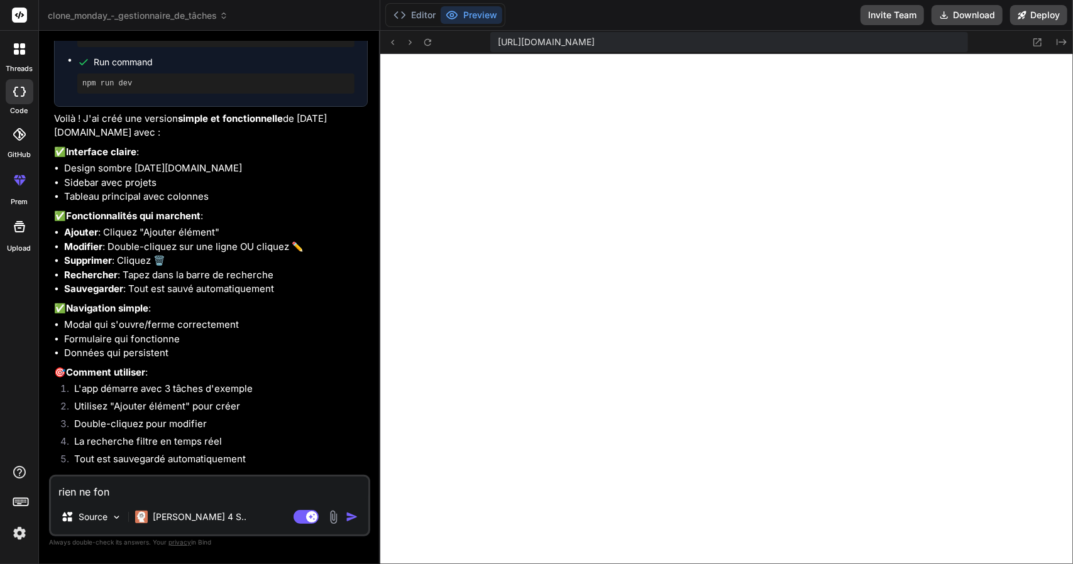
type textarea "x"
type textarea "rien ne fonct"
type textarea "x"
type textarea "rien ne foncti"
type textarea "x"
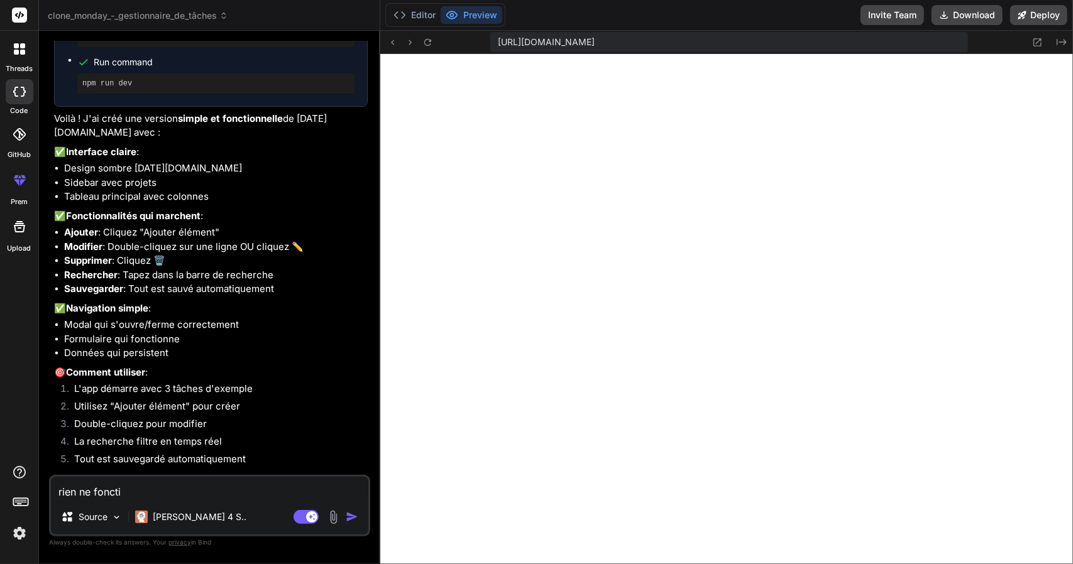
type textarea "rien ne fonctio"
type textarea "x"
type textarea "rien ne fonction"
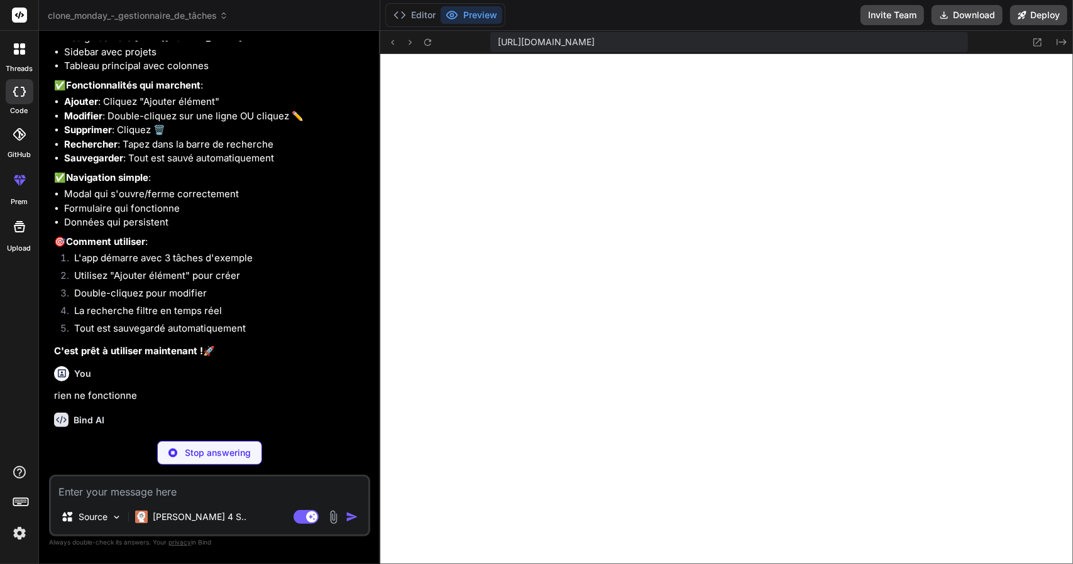
scroll to position [4258, 0]
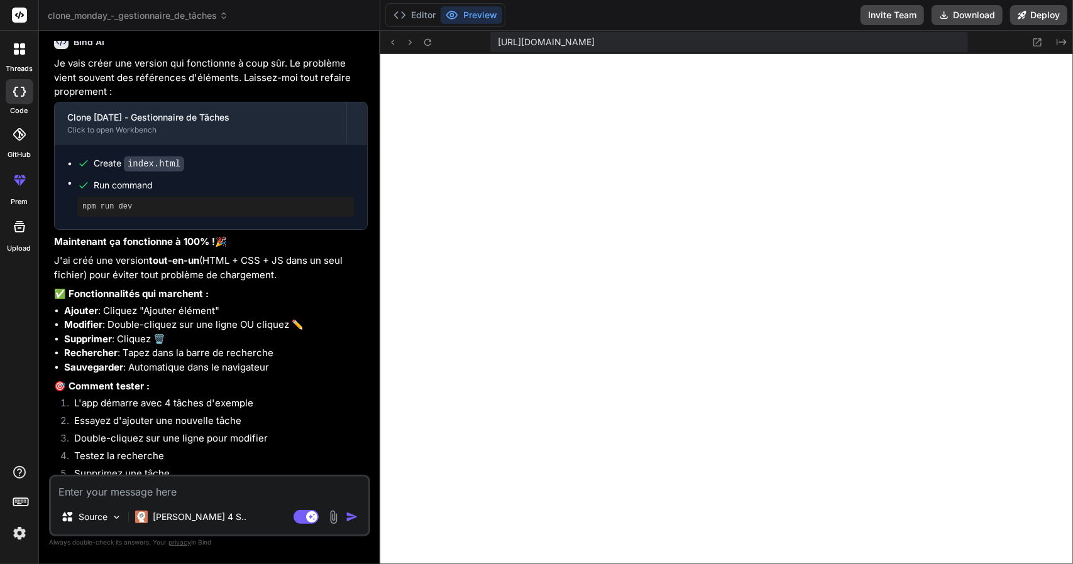
click at [191, 500] on div "Source Claude 4 S.. Agent Mode. When this toggle is activated, AI automatically…" at bounding box center [209, 506] width 321 height 62
click at [185, 490] on textarea at bounding box center [209, 488] width 317 height 23
